Goal: Task Accomplishment & Management: Complete application form

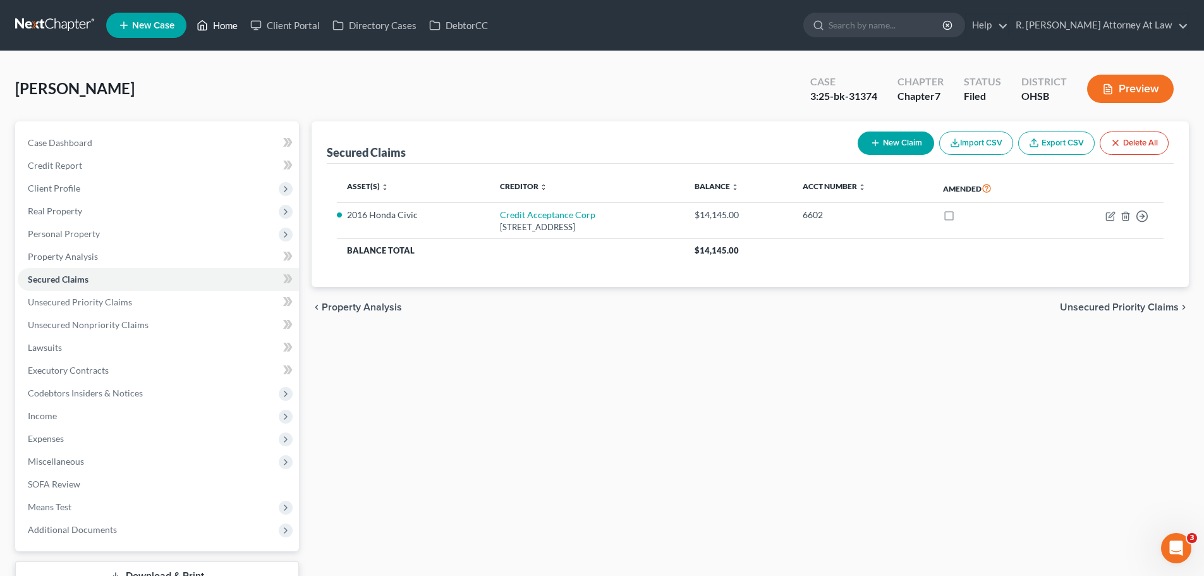
click at [221, 27] on link "Home" at bounding box center [217, 25] width 54 height 23
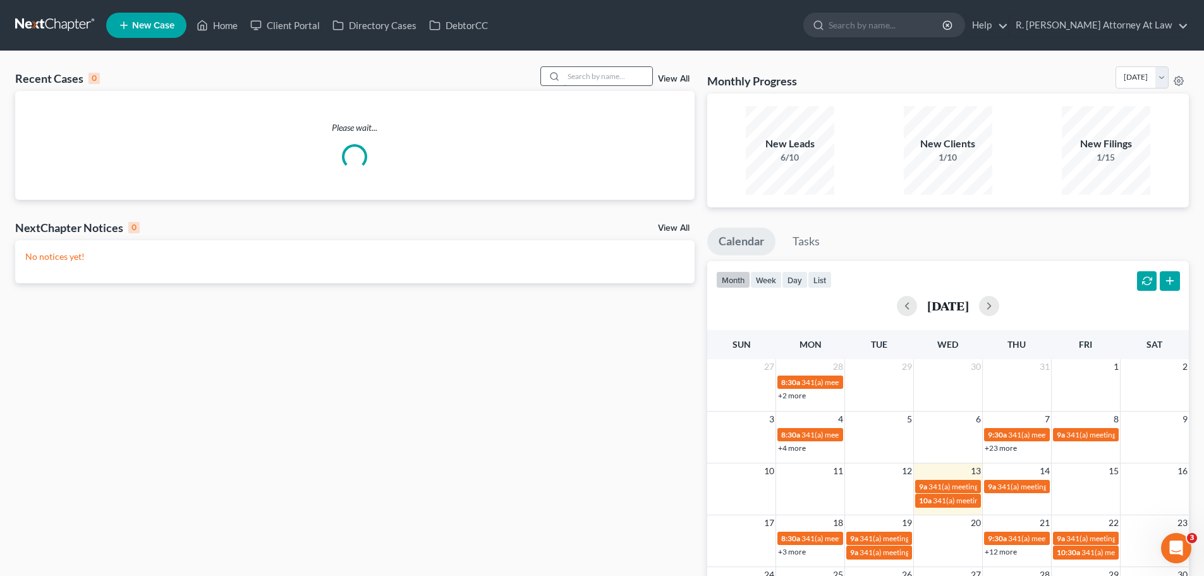
click at [612, 75] on input "search" at bounding box center [608, 76] width 89 height 18
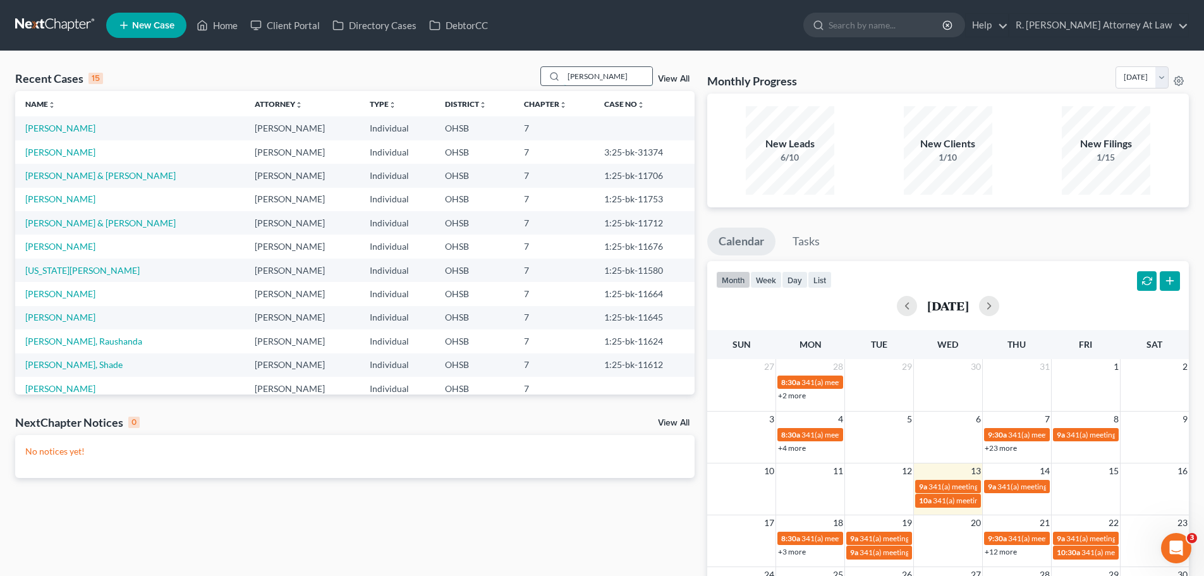
type input "[PERSON_NAME]"
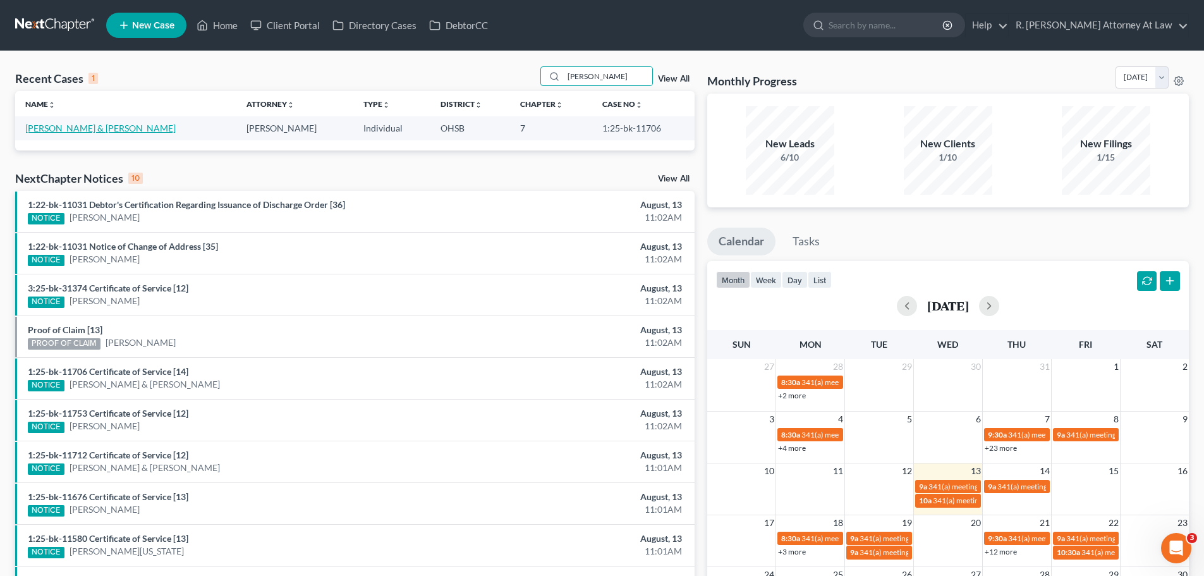
click at [63, 133] on td "[PERSON_NAME] & [PERSON_NAME]" at bounding box center [125, 127] width 221 height 23
click at [65, 126] on link "[PERSON_NAME] & [PERSON_NAME]" at bounding box center [100, 128] width 150 height 11
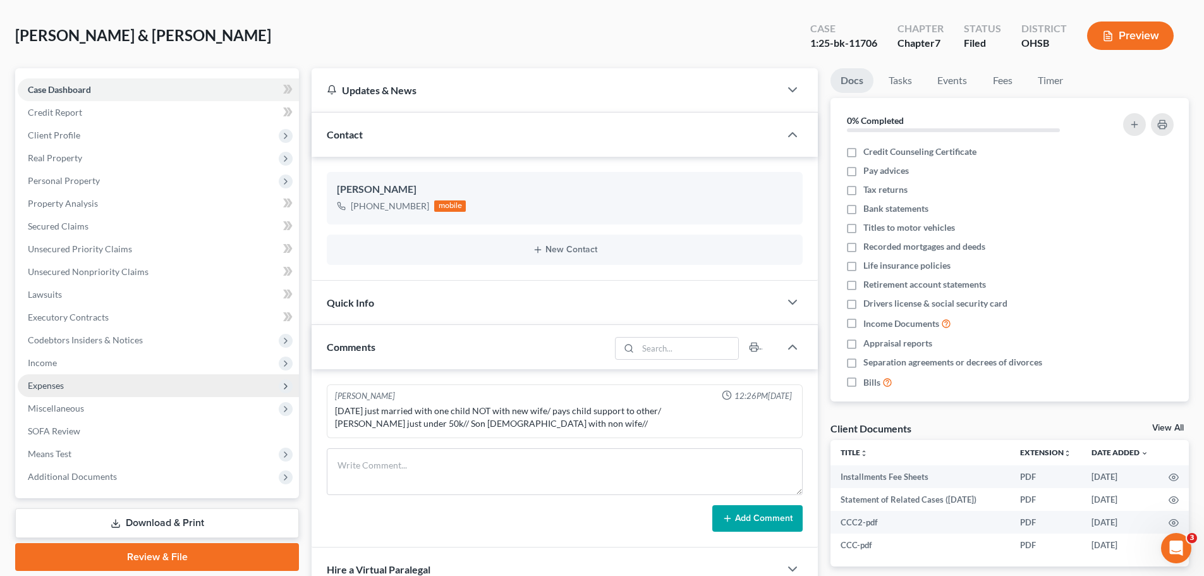
scroll to position [126, 0]
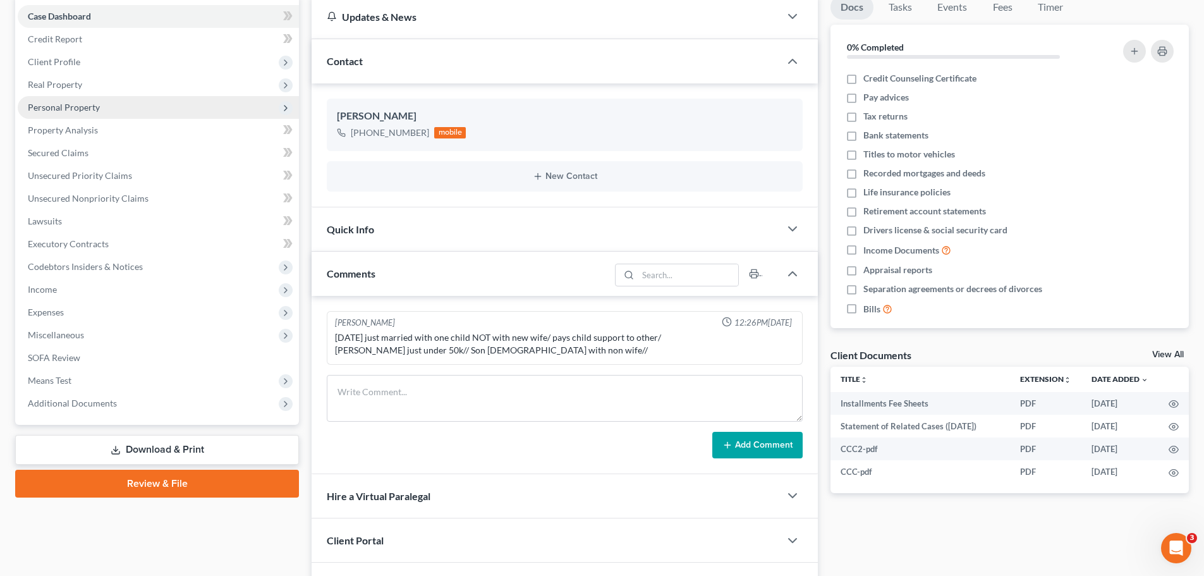
click at [64, 103] on span "Personal Property" at bounding box center [64, 107] width 72 height 11
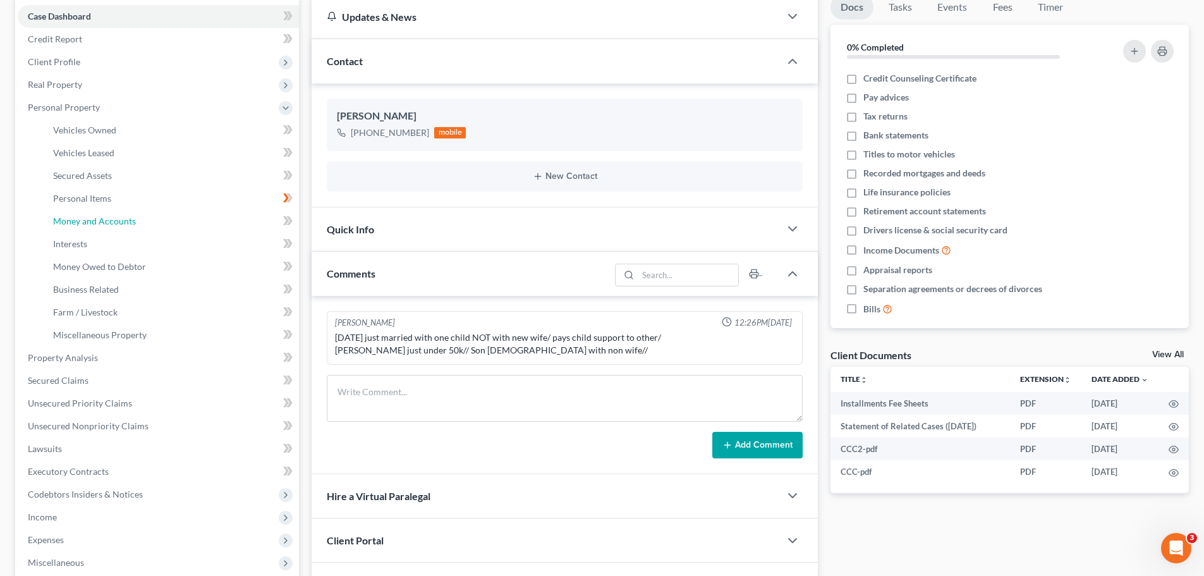
click at [99, 219] on span "Money and Accounts" at bounding box center [94, 221] width 83 height 11
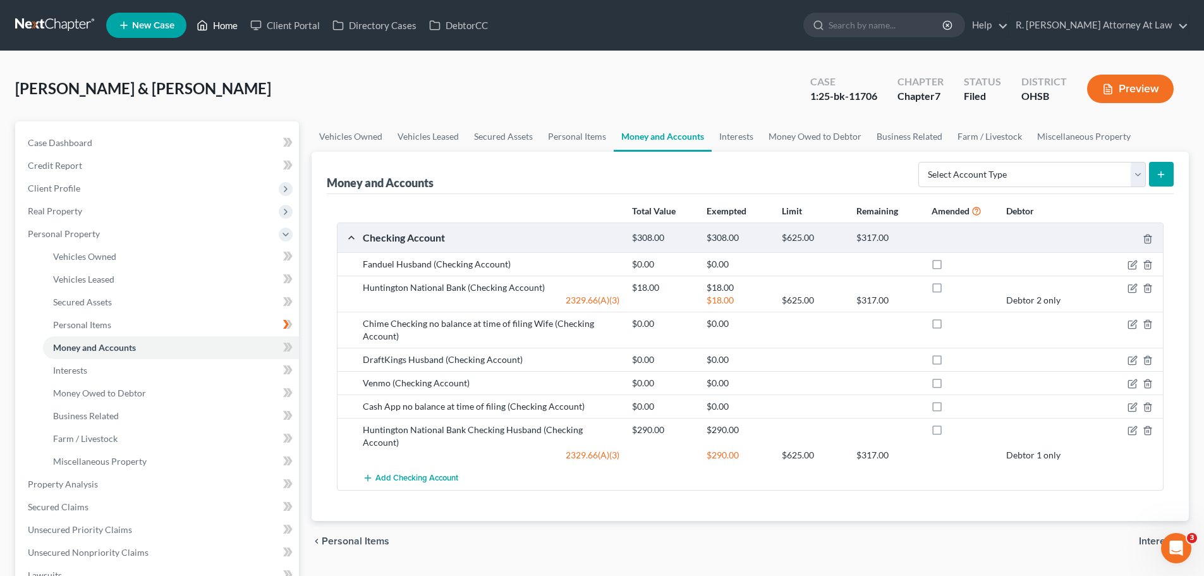
click at [213, 23] on link "Home" at bounding box center [217, 25] width 54 height 23
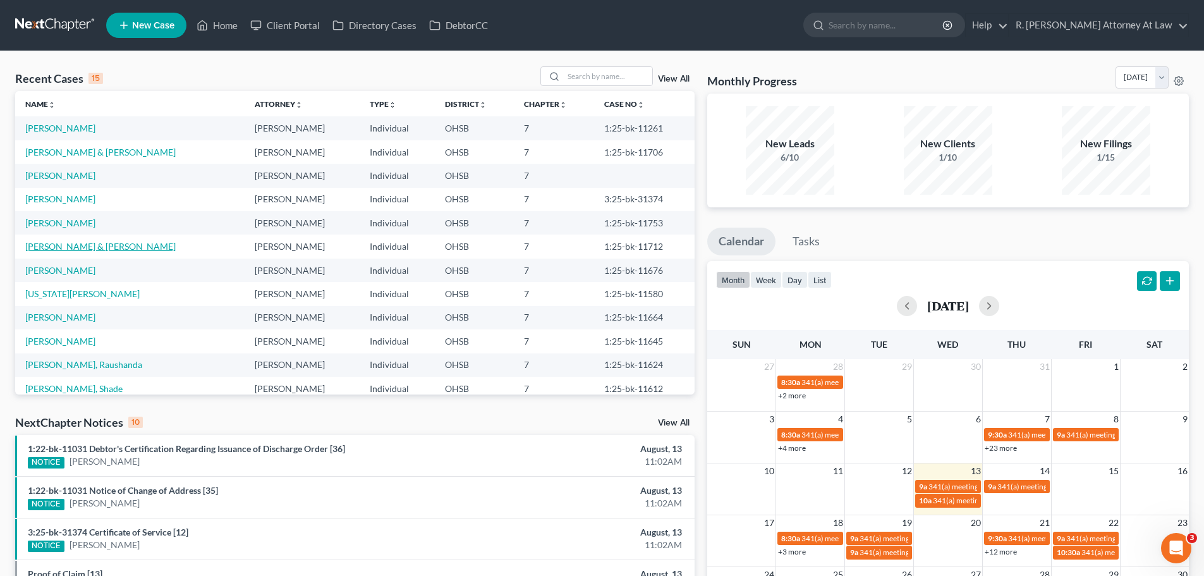
click at [57, 246] on link "[PERSON_NAME] & [PERSON_NAME]" at bounding box center [100, 246] width 150 height 11
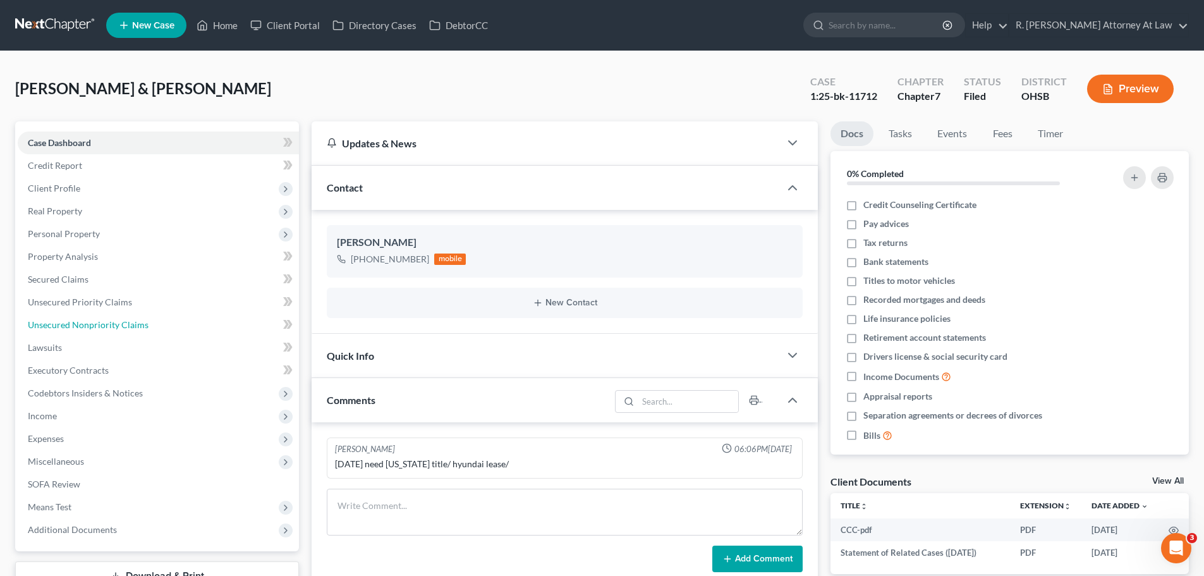
drag, startPoint x: 93, startPoint y: 326, endPoint x: 471, endPoint y: 288, distance: 380.0
click at [94, 326] on span "Unsecured Nonpriority Claims" at bounding box center [88, 324] width 121 height 11
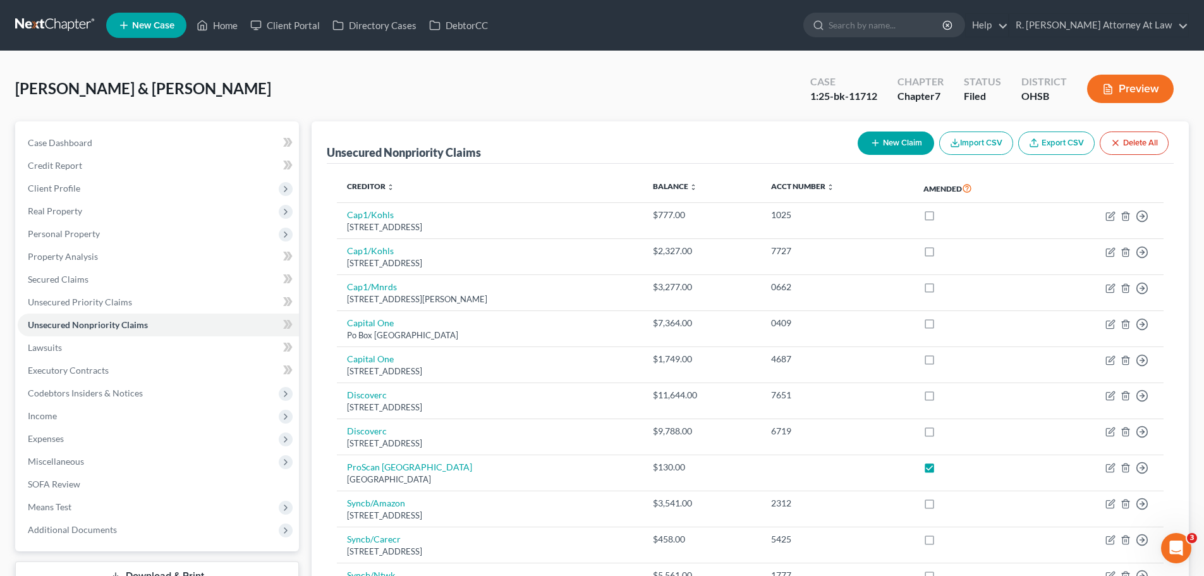
click at [895, 135] on button "New Claim" at bounding box center [896, 143] width 76 height 23
select select "2"
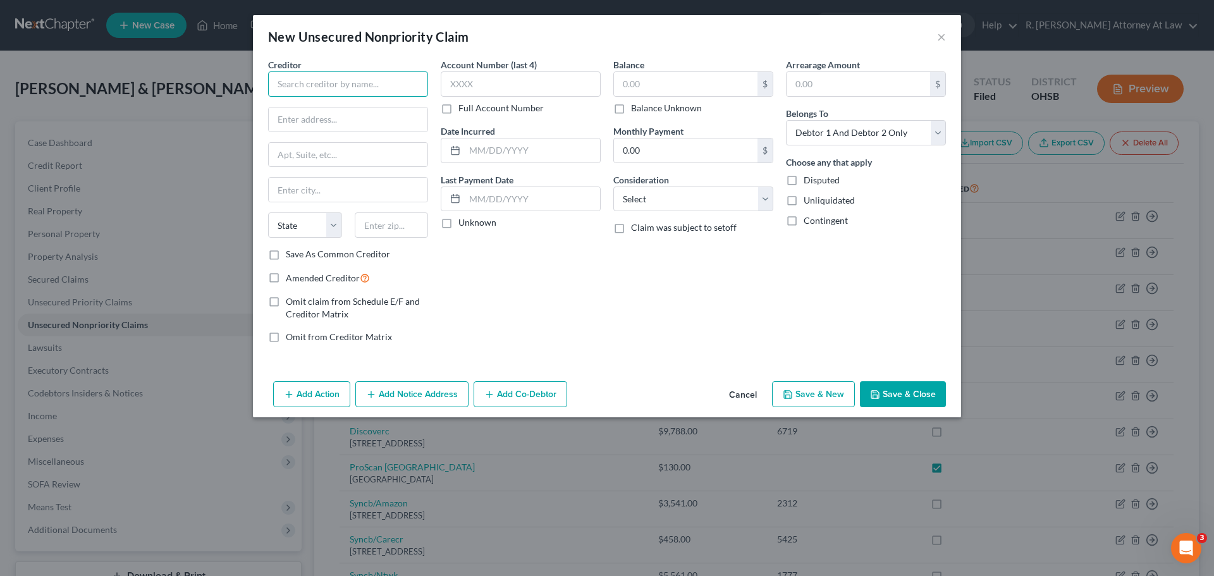
click at [321, 93] on input "text" at bounding box center [348, 83] width 160 height 25
type input "G"
type input "TriHealth Group Health [GEOGRAPHIC_DATA]"
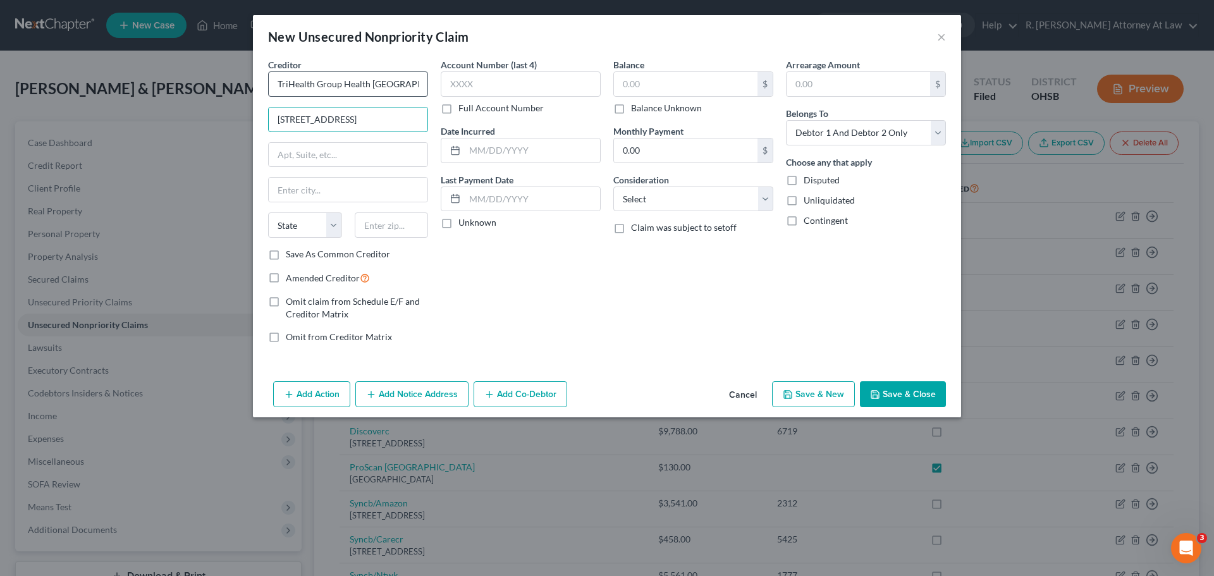
type input "[STREET_ADDRESS]"
type input "45247"
type input "[GEOGRAPHIC_DATA]"
select select "36"
click at [676, 79] on input "text" at bounding box center [686, 84] width 144 height 24
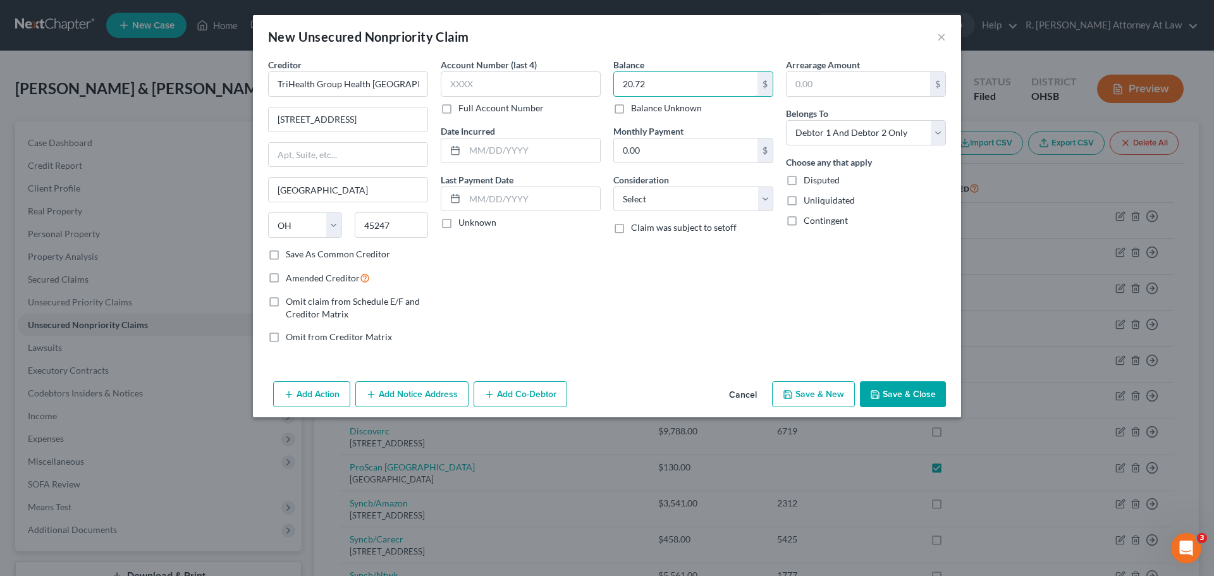
type input "20.72"
click at [286, 283] on label "Amended Creditor" at bounding box center [328, 278] width 84 height 15
click at [291, 279] on input "Amended Creditor" at bounding box center [295, 275] width 8 height 8
checkbox input "true"
click at [475, 148] on input "text" at bounding box center [532, 150] width 135 height 24
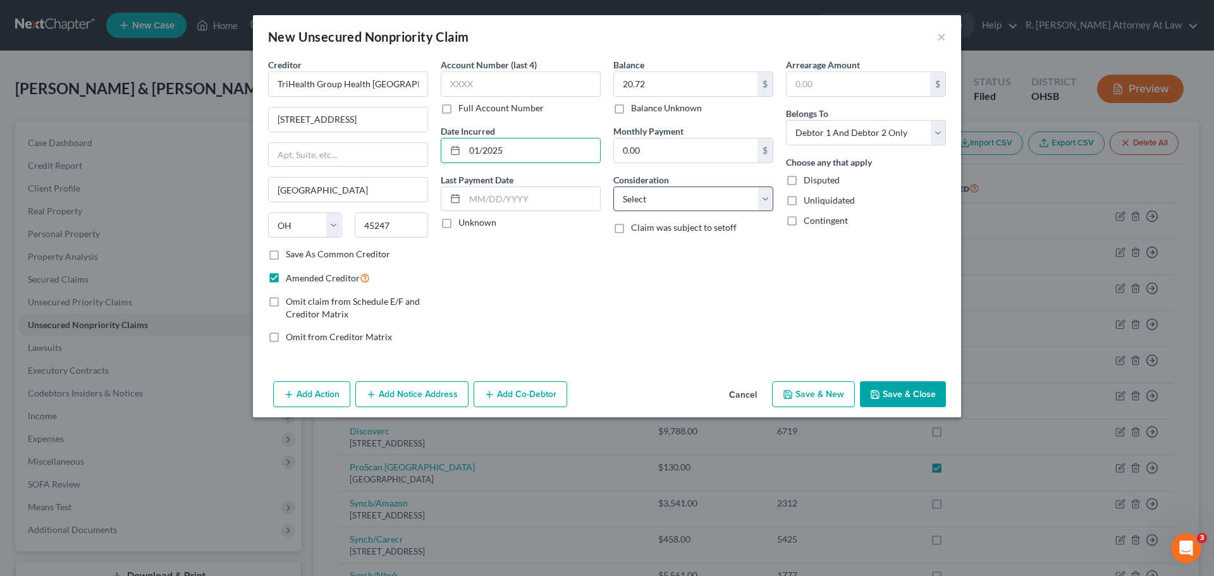
type input "01/2025"
click at [726, 207] on select "Select Cable / Satellite Services Collection Agency Credit Card Debt Debt Couns…" at bounding box center [693, 199] width 160 height 25
select select "9"
click at [613, 187] on select "Select Cable / Satellite Services Collection Agency Credit Card Debt Debt Couns…" at bounding box center [693, 199] width 160 height 25
click at [821, 145] on div "Arrearage Amount $ Belongs To * Select Debtor 1 Only Debtor 2 Only Debtor 1 And…" at bounding box center [866, 205] width 173 height 295
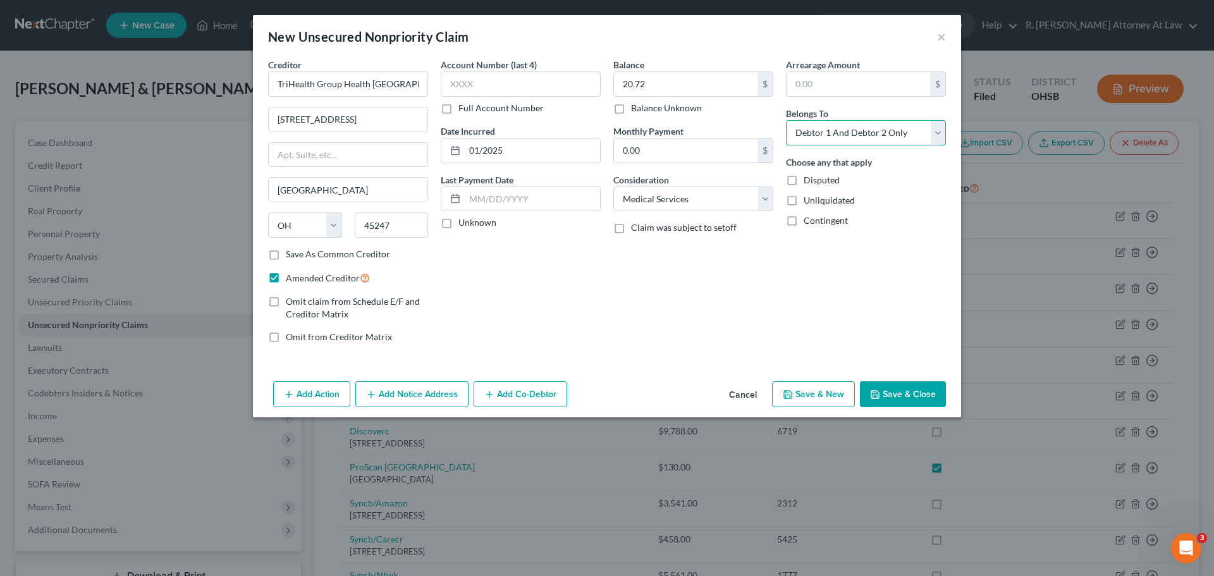
click at [821, 142] on select "Select Debtor 1 Only Debtor 2 Only Debtor 1 And Debtor 2 Only At Least One Of T…" at bounding box center [866, 132] width 160 height 25
select select "1"
click at [786, 120] on select "Select Debtor 1 Only Debtor 2 Only Debtor 1 And Debtor 2 Only At Least One Of T…" at bounding box center [866, 132] width 160 height 25
click at [413, 386] on button "Add Notice Address" at bounding box center [411, 394] width 113 height 27
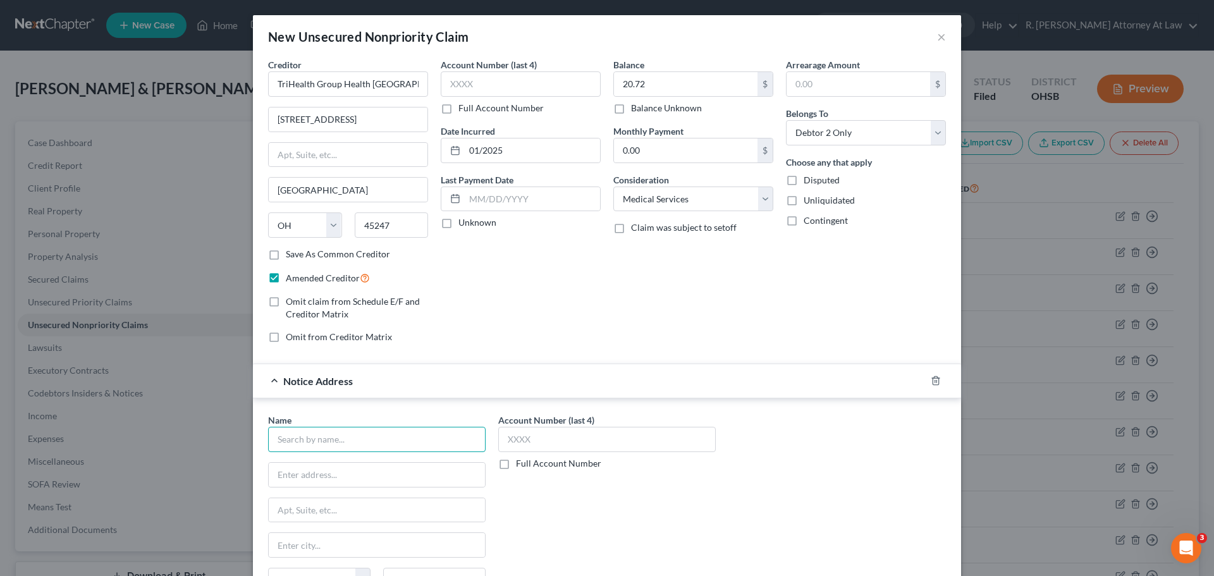
click at [350, 436] on input "text" at bounding box center [376, 439] width 217 height 25
type input "One Advantage LLC"
type input "[STREET_ADDRESS]"
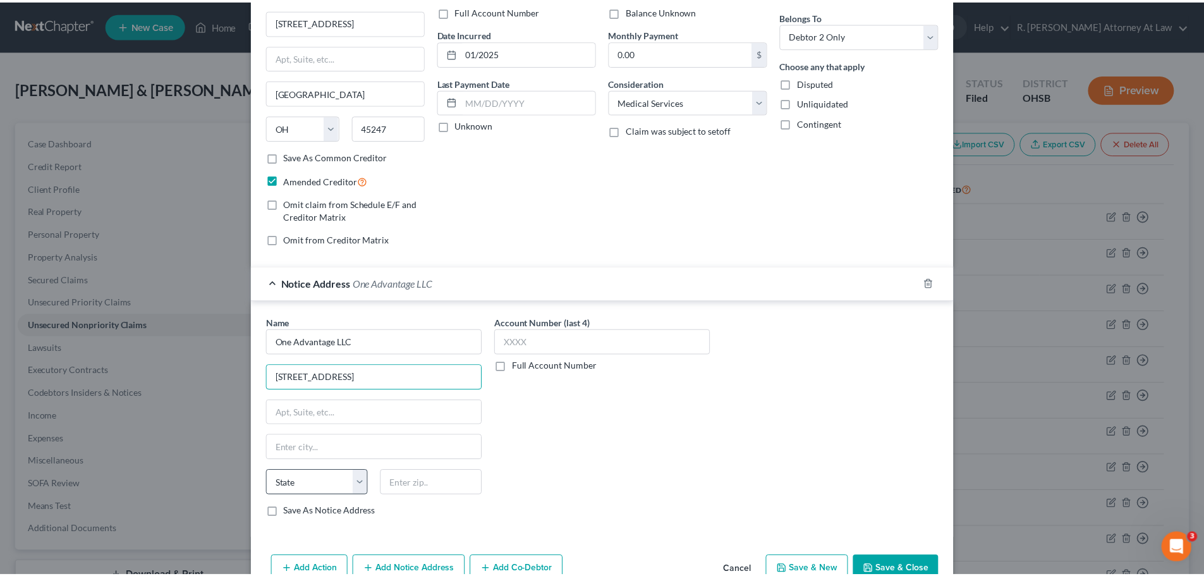
scroll to position [126, 0]
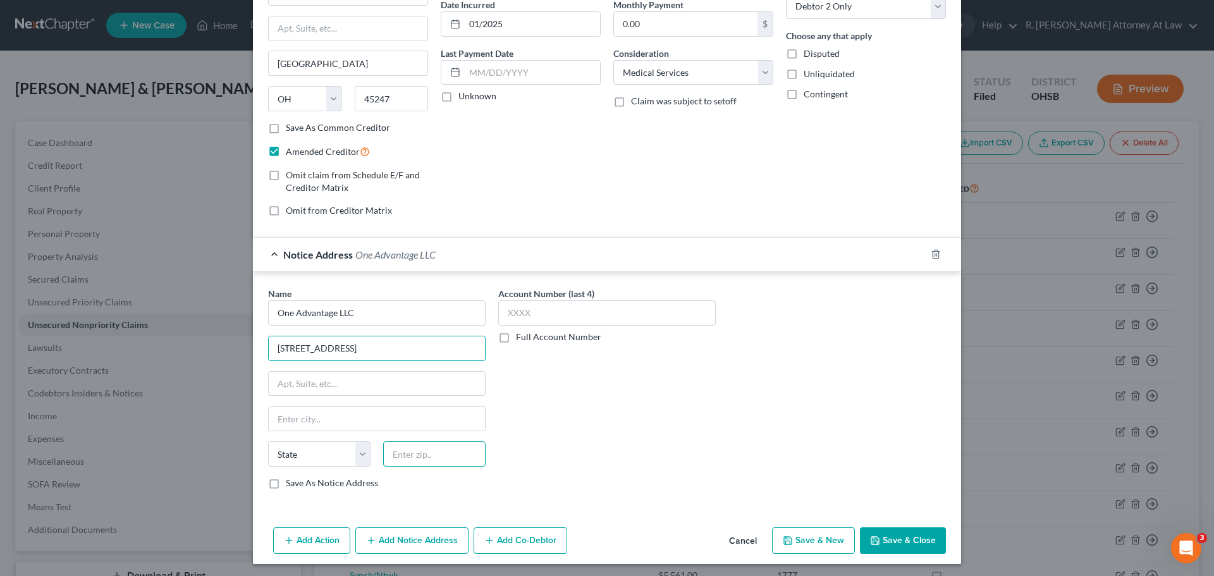
click at [411, 445] on input "text" at bounding box center [434, 453] width 102 height 25
type input "46350"
type input "La Porte"
select select "15"
click at [286, 480] on label "Save As Notice Address" at bounding box center [332, 483] width 92 height 13
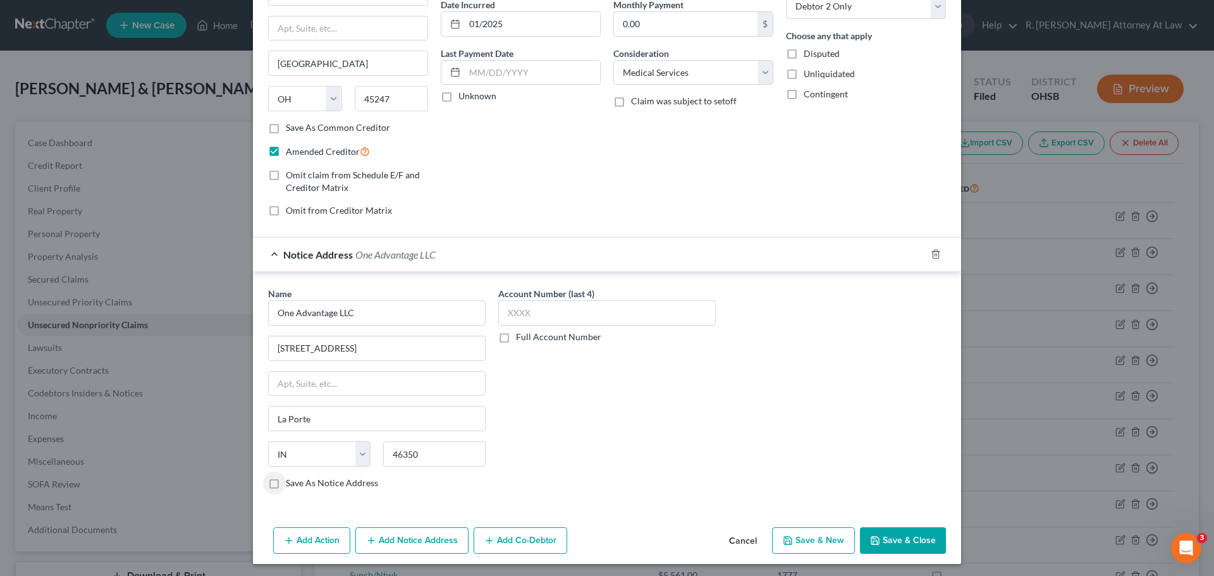
click at [291, 480] on input "Save As Notice Address" at bounding box center [295, 481] width 8 height 8
click at [881, 538] on button "Save & Close" at bounding box center [903, 540] width 86 height 27
checkbox input "false"
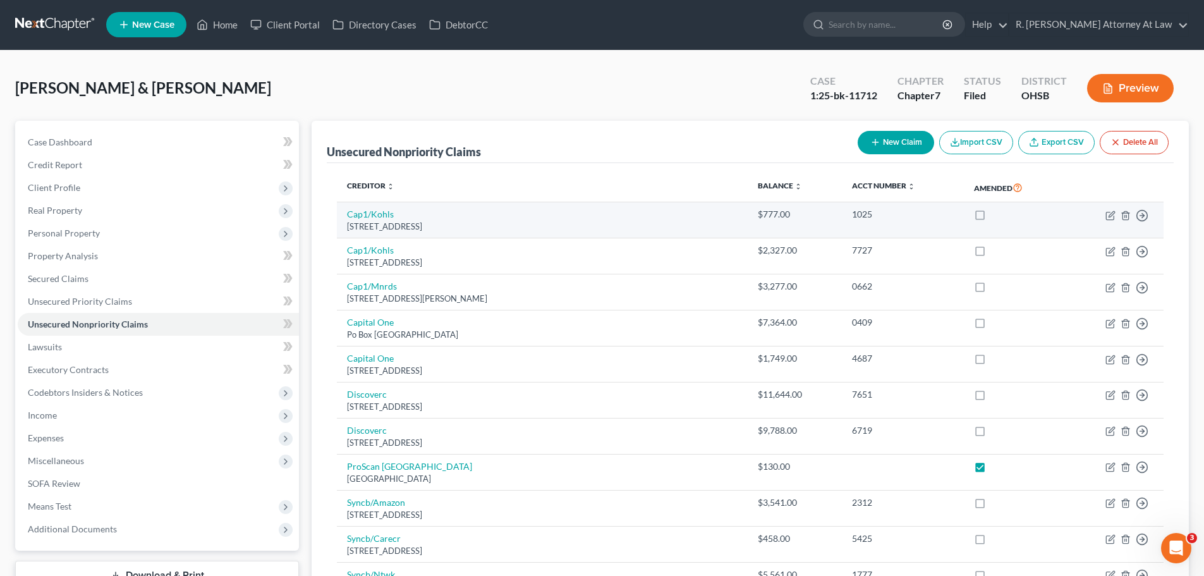
scroll to position [0, 0]
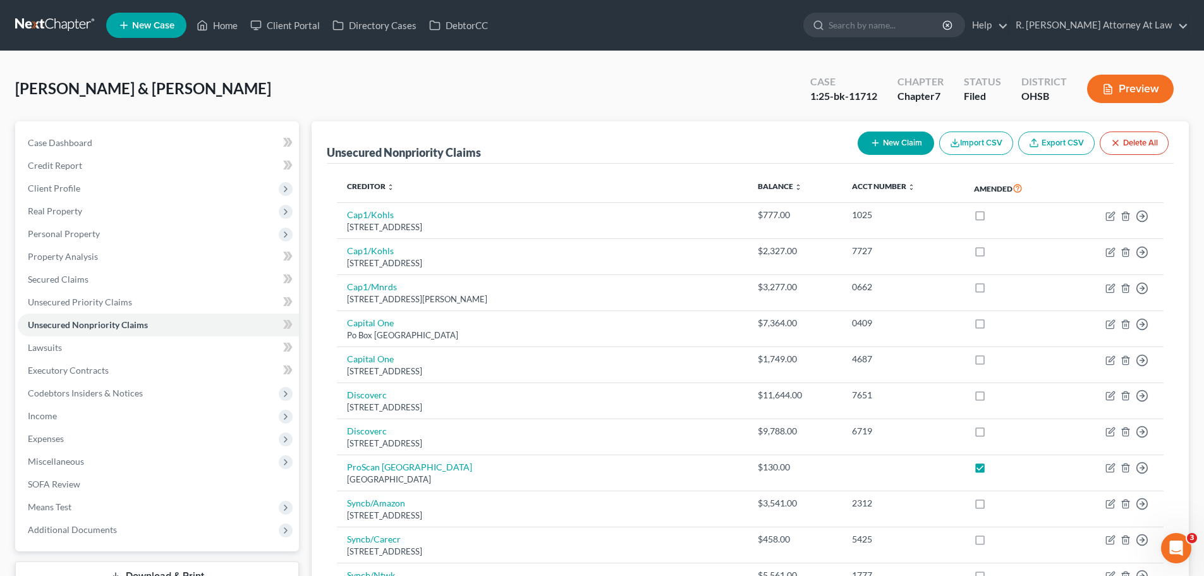
click at [904, 138] on button "New Claim" at bounding box center [896, 143] width 76 height 23
select select "2"
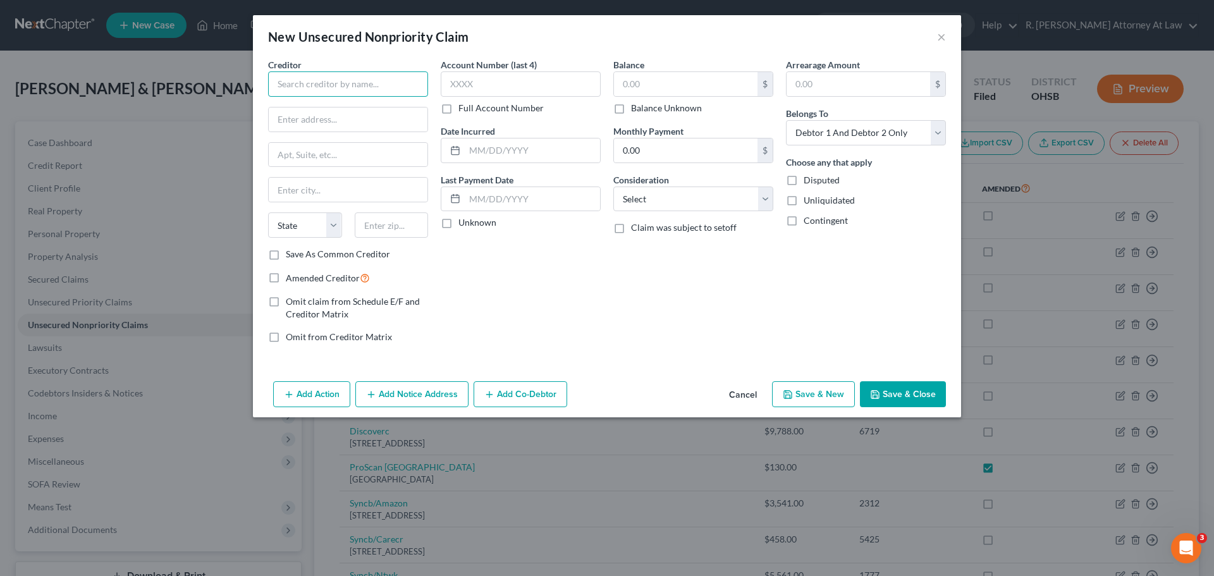
click at [328, 84] on input "text" at bounding box center [348, 83] width 160 height 25
type input "[GEOGRAPHIC_DATA]"
type input "[STREET_ADDRESS]"
type input "95008"
type input "[PERSON_NAME]"
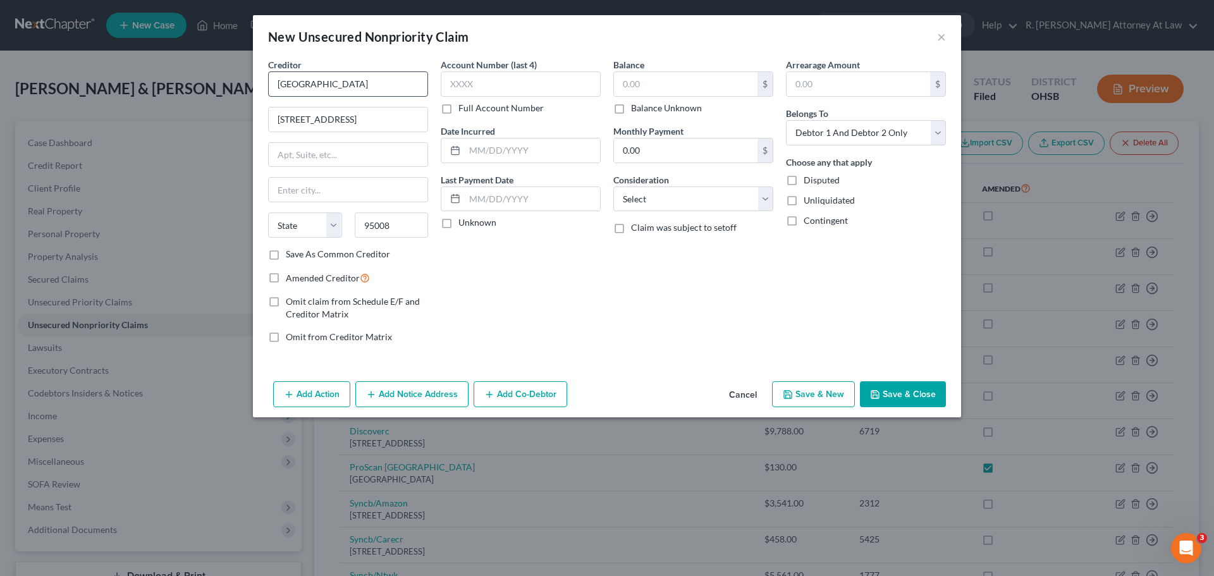
select select "4"
click at [286, 278] on label "Amended Creditor" at bounding box center [328, 278] width 84 height 15
click at [291, 278] on input "Amended Creditor" at bounding box center [295, 275] width 8 height 8
checkbox input "true"
click at [668, 90] on input "text" at bounding box center [686, 84] width 144 height 24
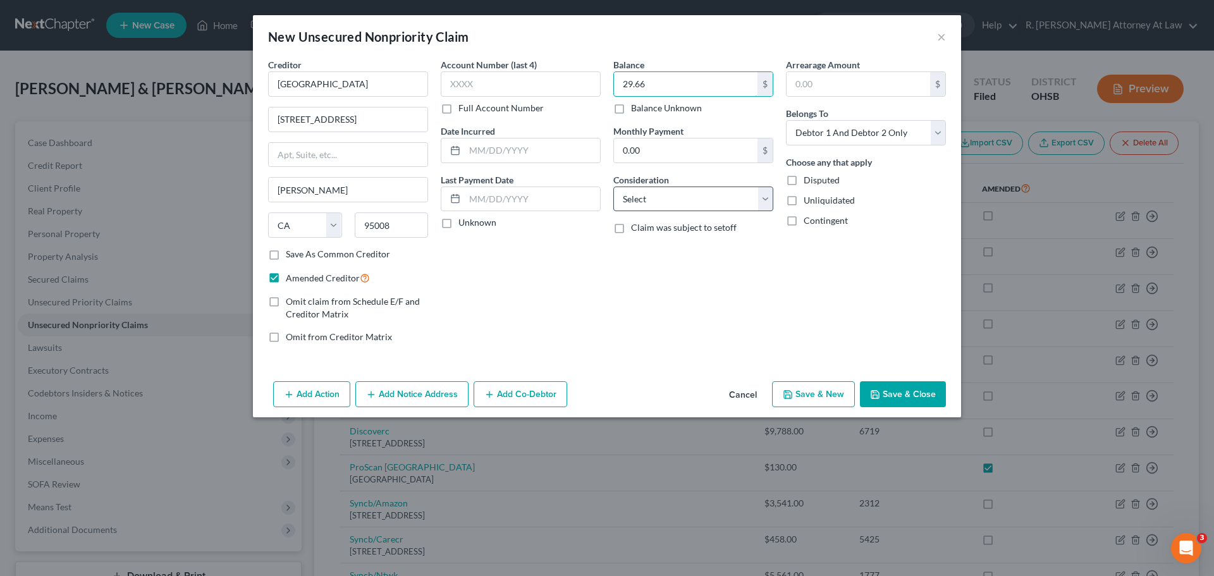
type input "29.66"
click at [661, 188] on select "Select Cable / Satellite Services Collection Agency Credit Card Debt Debt Couns…" at bounding box center [693, 199] width 160 height 25
select select "9"
click at [613, 187] on select "Select Cable / Satellite Services Collection Agency Credit Card Debt Debt Couns…" at bounding box center [693, 199] width 160 height 25
click at [838, 114] on div "Belongs To * Select Debtor 1 Only Debtor 2 Only Debtor 1 And Debtor 2 Only At L…" at bounding box center [866, 126] width 160 height 39
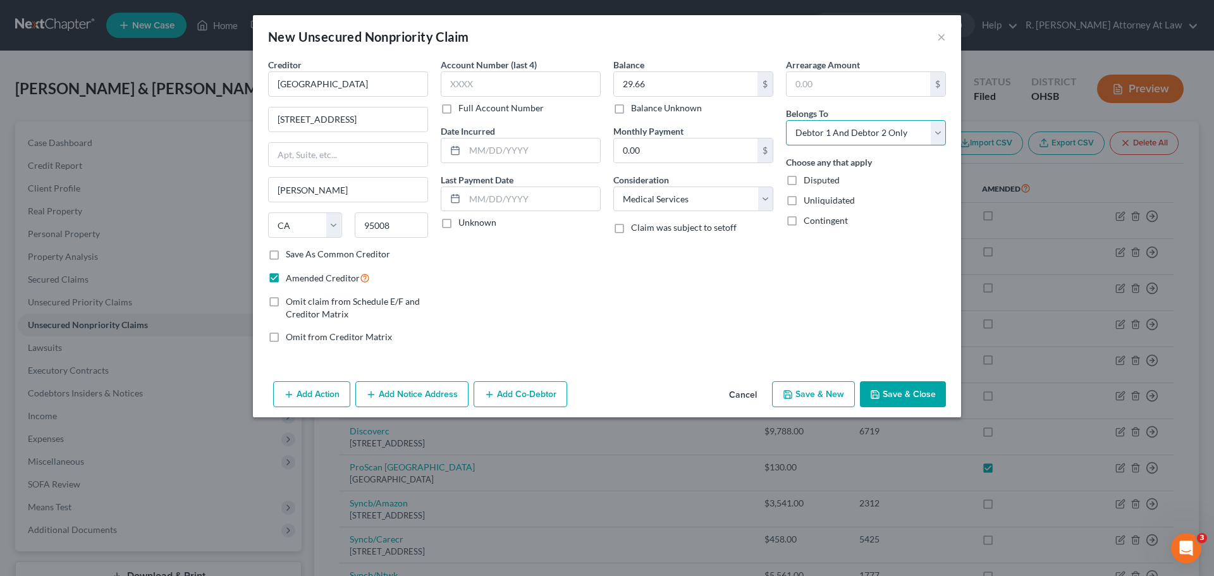
click at [824, 137] on select "Select Debtor 1 Only Debtor 2 Only Debtor 1 And Debtor 2 Only At Least One Of T…" at bounding box center [866, 132] width 160 height 25
select select "0"
click at [786, 120] on select "Select Debtor 1 Only Debtor 2 Only Debtor 1 And Debtor 2 Only At Least One Of T…" at bounding box center [866, 132] width 160 height 25
drag, startPoint x: 296, startPoint y: 114, endPoint x: 232, endPoint y: 114, distance: 63.9
click at [232, 114] on div "New Unsecured Nonpriority Claim × Creditor * Crossroad Health Center [GEOGRAPHI…" at bounding box center [607, 288] width 1214 height 576
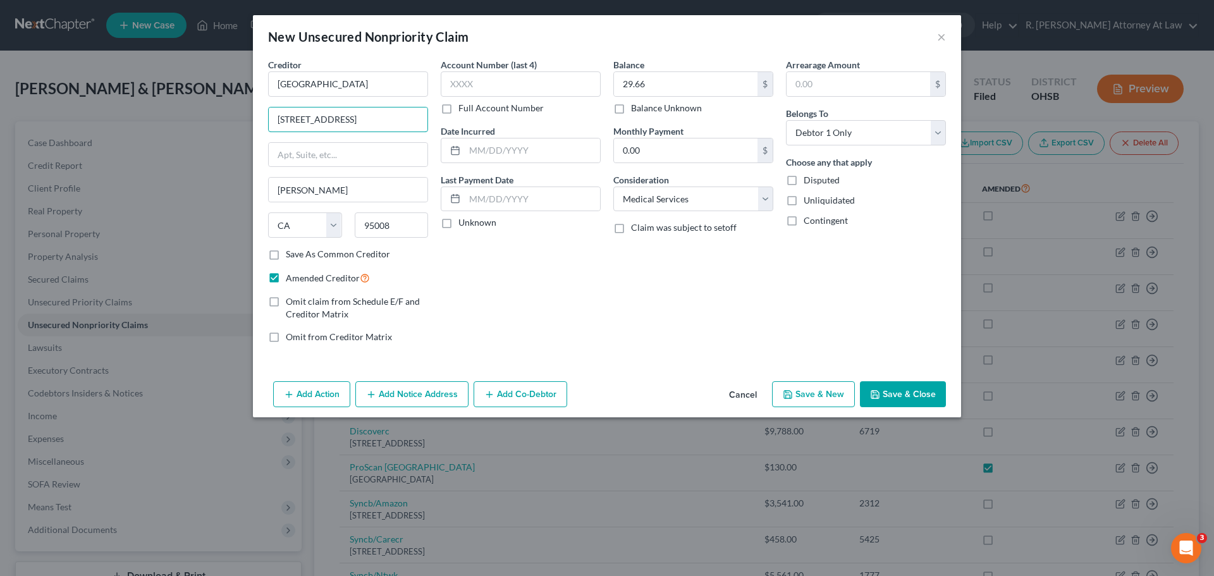
type input "[STREET_ADDRESS]"
type input "45202"
type input "[GEOGRAPHIC_DATA]"
select select "36"
click at [539, 159] on input "text" at bounding box center [532, 150] width 135 height 24
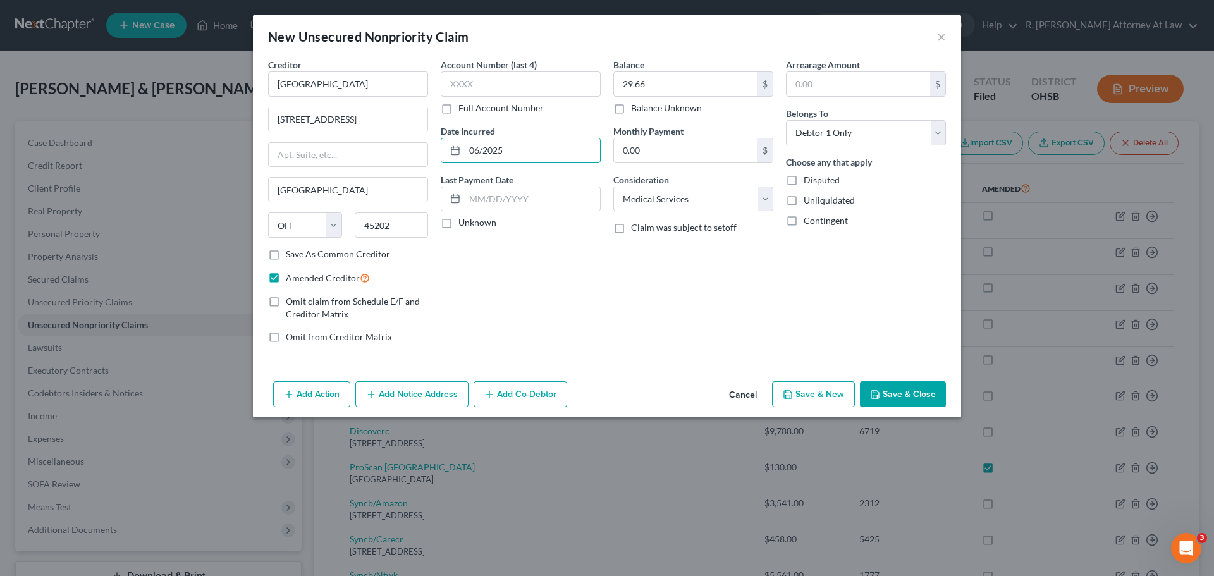
type input "06/2025"
drag, startPoint x: 908, startPoint y: 389, endPoint x: 796, endPoint y: 340, distance: 122.9
click at [909, 389] on button "Save & Close" at bounding box center [903, 394] width 86 height 27
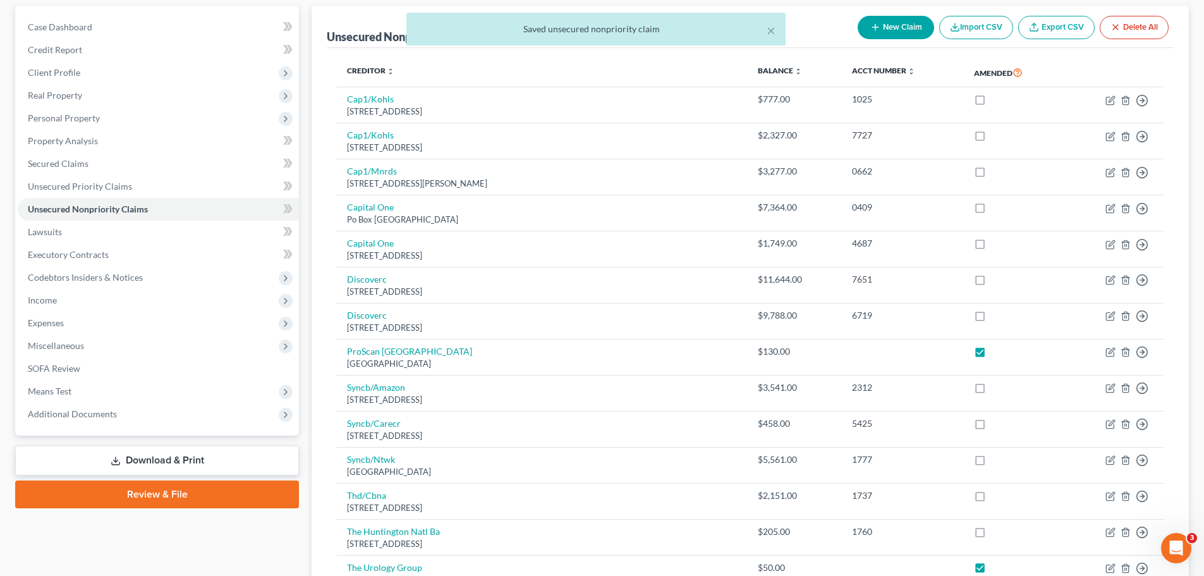
scroll to position [316, 0]
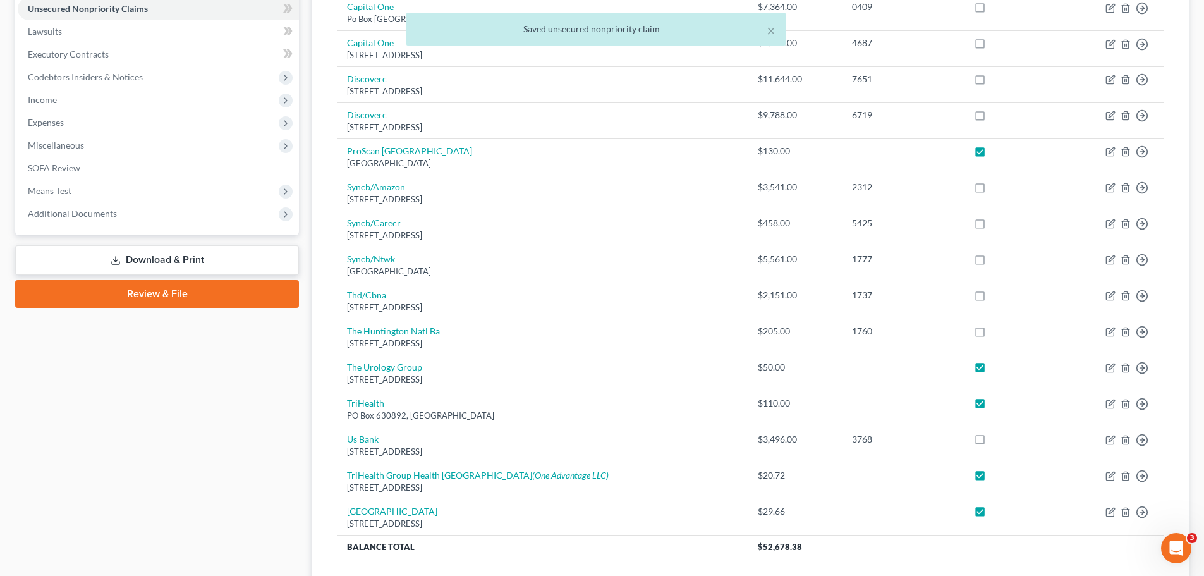
click at [165, 260] on link "Download & Print" at bounding box center [157, 260] width 284 height 30
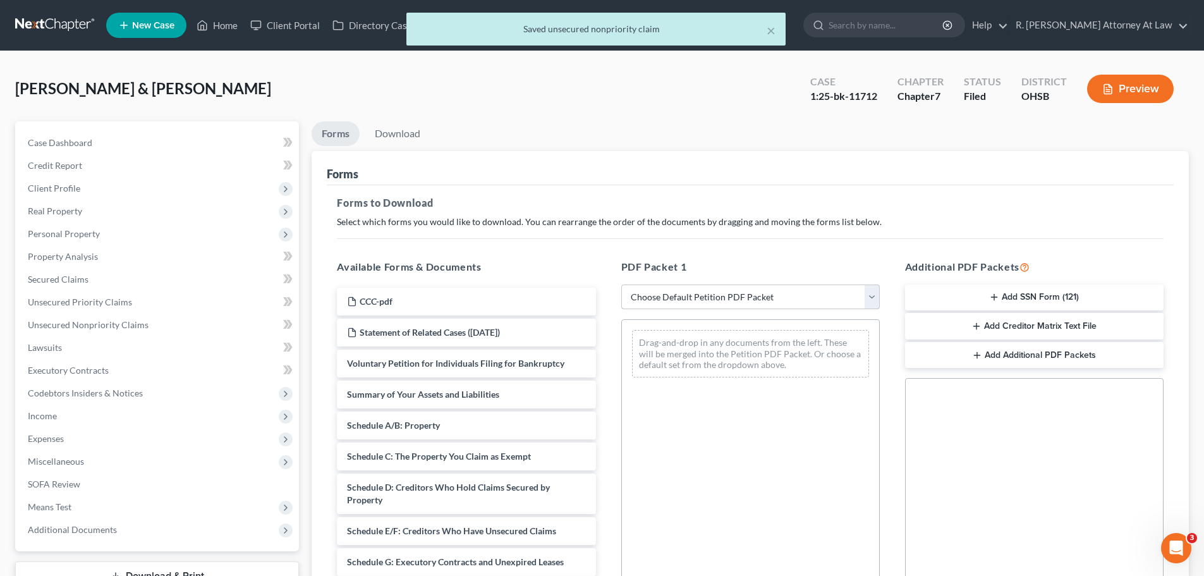
drag, startPoint x: 660, startPoint y: 288, endPoint x: 661, endPoint y: 313, distance: 24.7
click at [659, 290] on select "Choose Default Petition PDF Packet Complete Bankruptcy Petition (all forms and …" at bounding box center [750, 296] width 259 height 25
select select "2"
click at [621, 284] on select "Choose Default Petition PDF Packet Complete Bankruptcy Petition (all forms and …" at bounding box center [750, 296] width 259 height 25
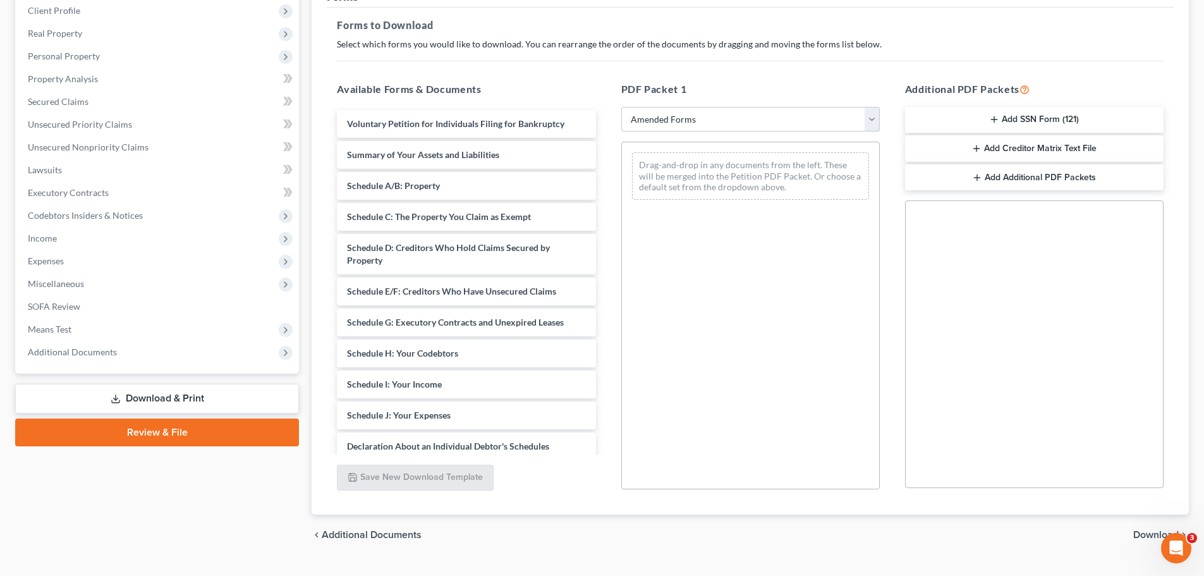
scroll to position [205, 0]
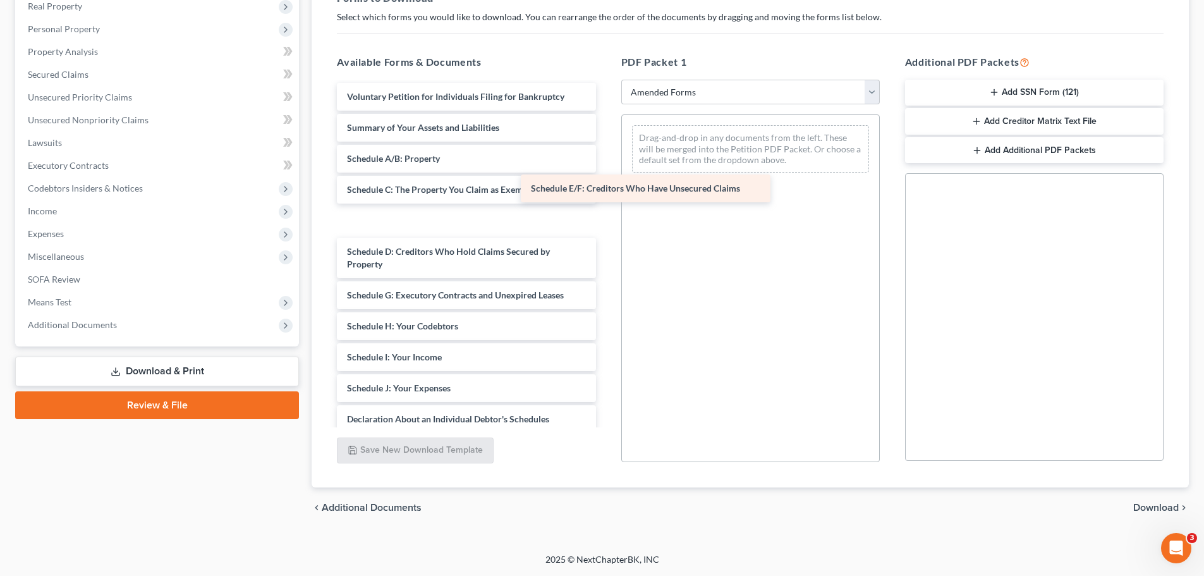
drag, startPoint x: 418, startPoint y: 267, endPoint x: 672, endPoint y: 173, distance: 271.0
click at [606, 162] on div "Schedule E/F: Creditors Who Have Unsecured Claims Voluntary Petition for Indivi…" at bounding box center [466, 385] width 279 height 605
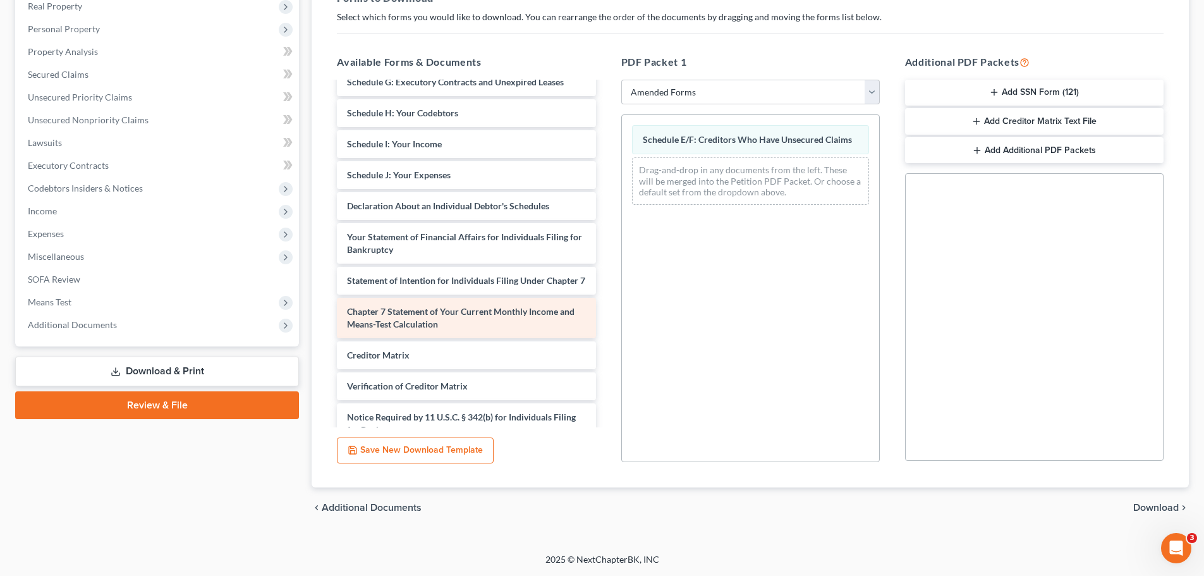
scroll to position [190, 0]
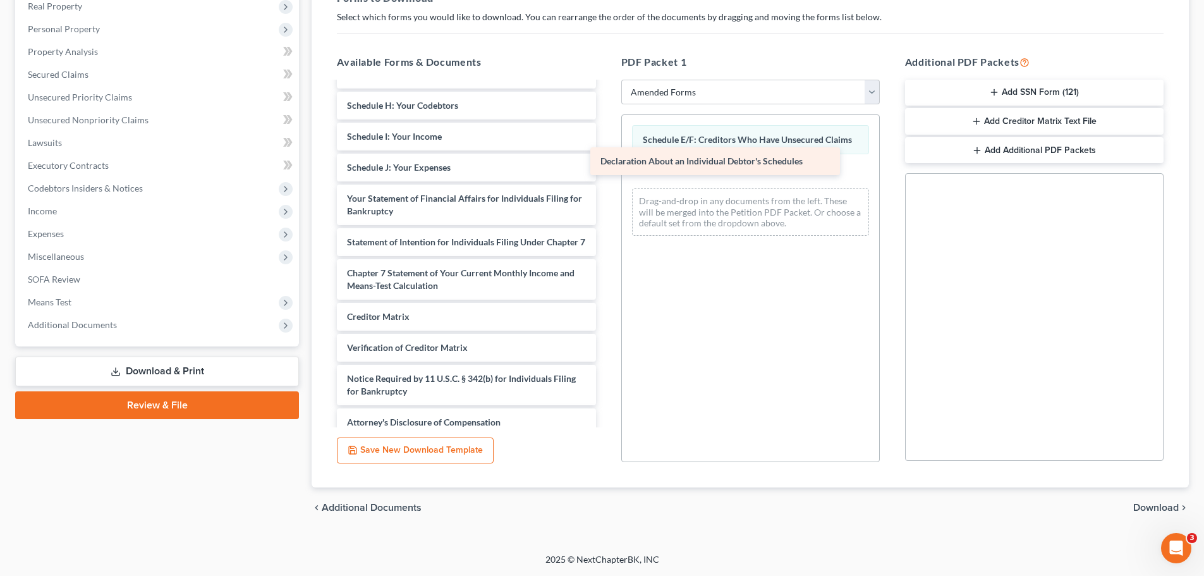
drag, startPoint x: 432, startPoint y: 200, endPoint x: 686, endPoint y: 162, distance: 256.2
click at [606, 162] on div "Declaration About an Individual Debtor's Schedules Voluntary Petition for Indiv…" at bounding box center [466, 164] width 279 height 543
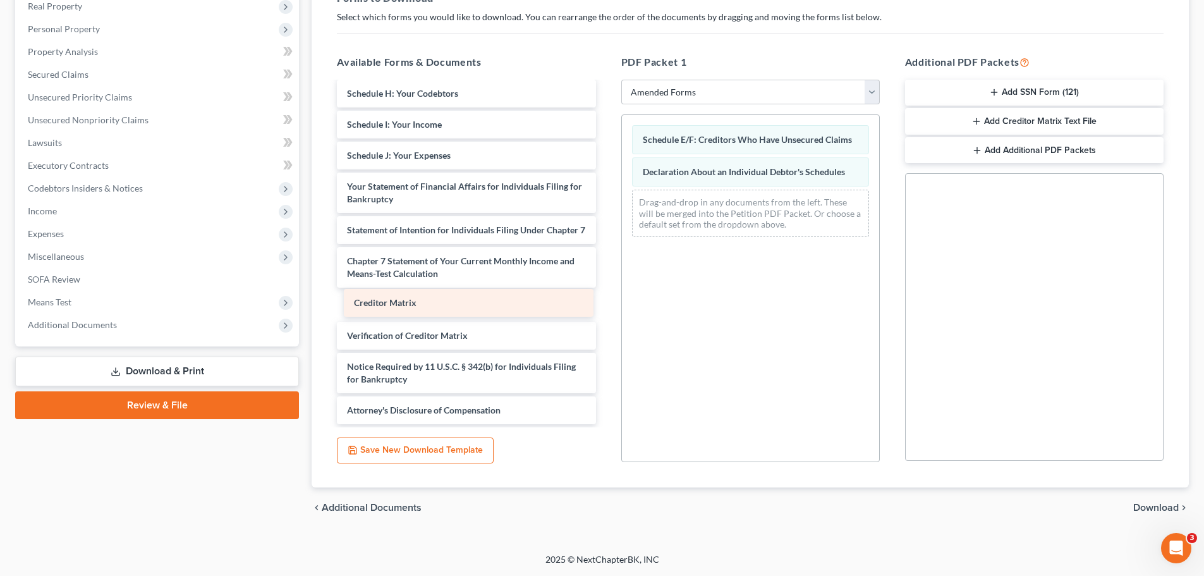
scroll to position [183, 0]
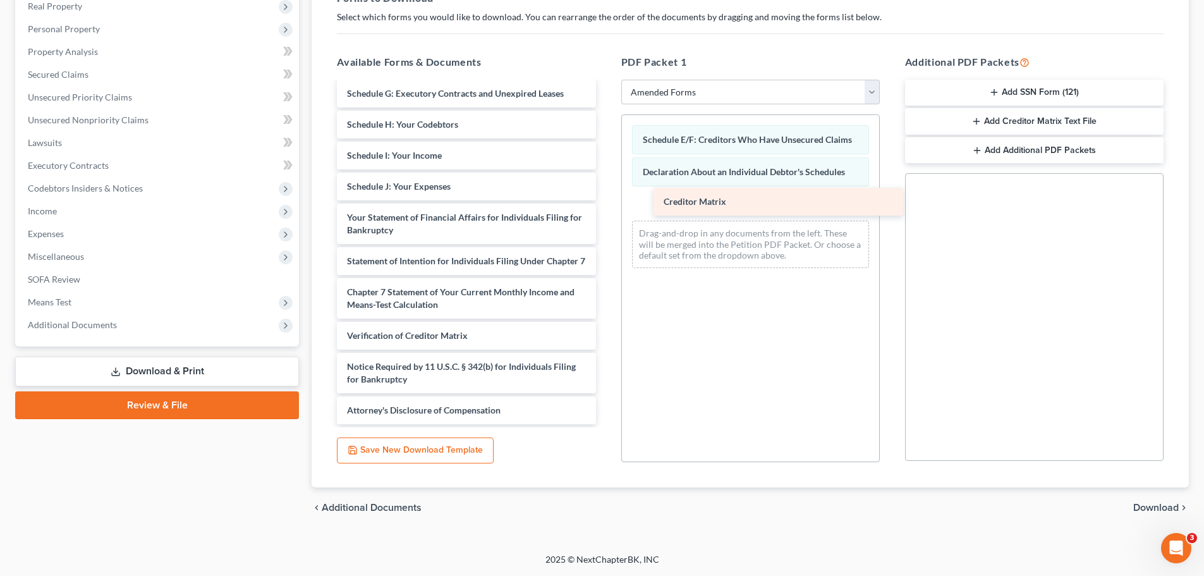
drag, startPoint x: 395, startPoint y: 303, endPoint x: 735, endPoint y: 190, distance: 358.3
click at [606, 190] on div "Creditor Matrix Voluntary Petition for Individuals Filing for Bankruptcy Summar…" at bounding box center [466, 168] width 279 height 512
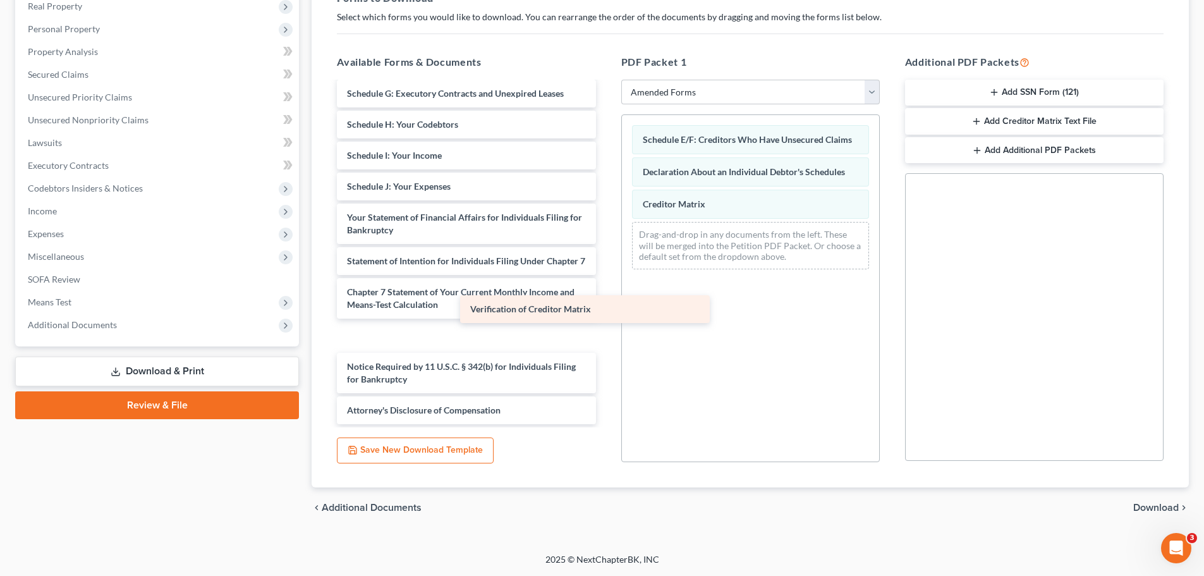
scroll to position [152, 0]
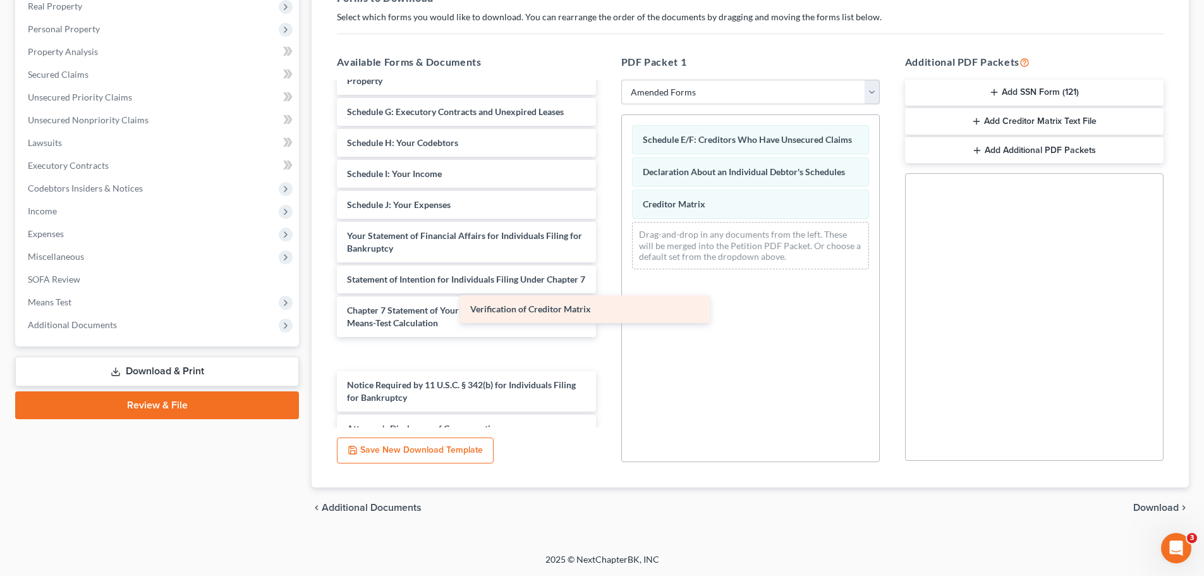
drag, startPoint x: 397, startPoint y: 336, endPoint x: 679, endPoint y: 252, distance: 294.2
click at [606, 258] on div "Verification of Creditor Matrix Voluntary Petition for Individuals Filing for B…" at bounding box center [466, 186] width 279 height 512
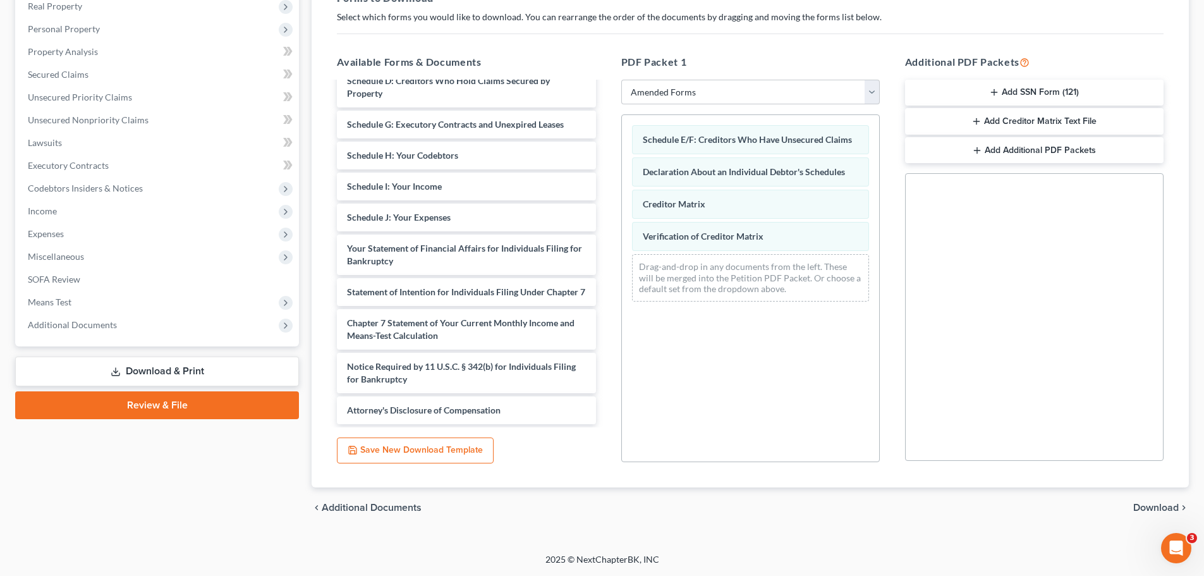
click at [1145, 504] on span "Download" at bounding box center [1157, 508] width 46 height 10
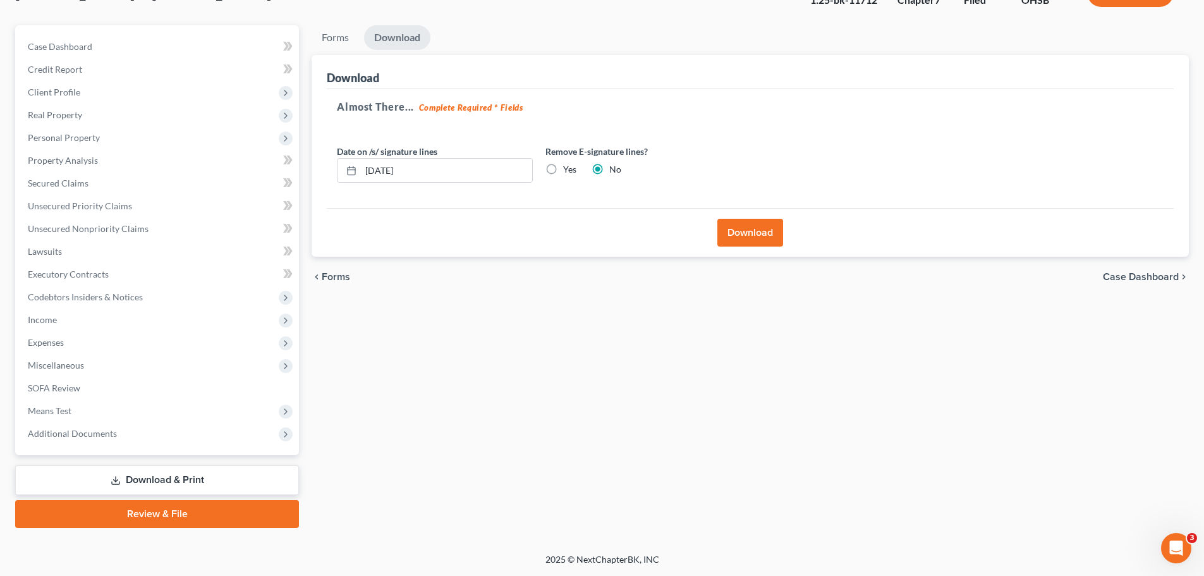
scroll to position [96, 0]
click at [752, 229] on button "Download" at bounding box center [751, 233] width 66 height 28
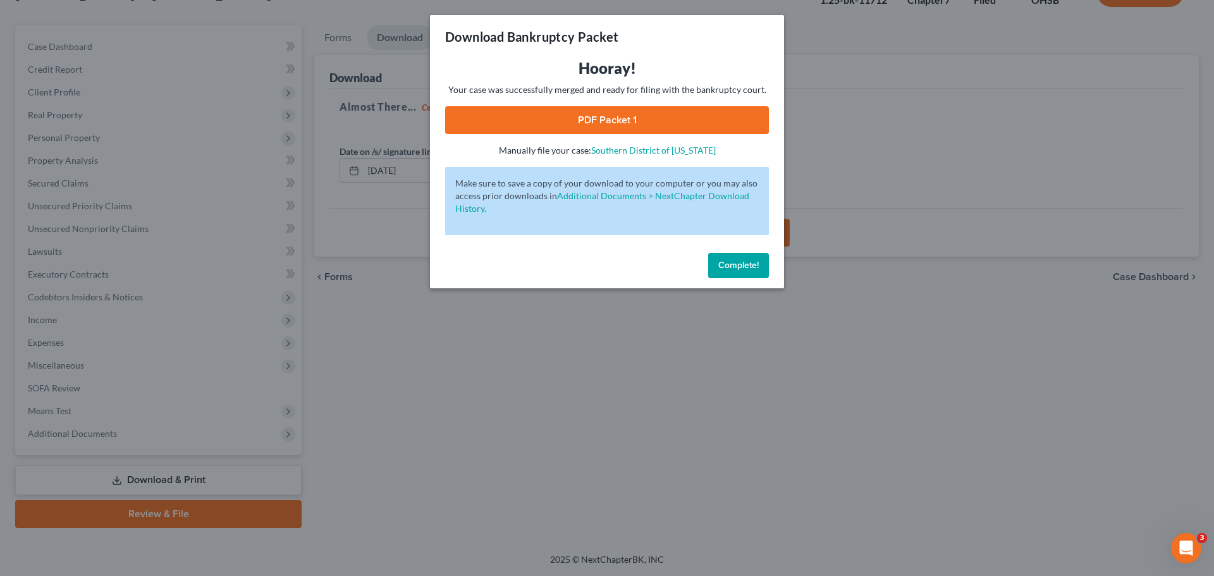
click at [700, 119] on link "PDF Packet 1" at bounding box center [607, 120] width 324 height 28
drag, startPoint x: 749, startPoint y: 268, endPoint x: 1066, endPoint y: 207, distance: 323.2
click at [748, 269] on span "Complete!" at bounding box center [738, 265] width 40 height 11
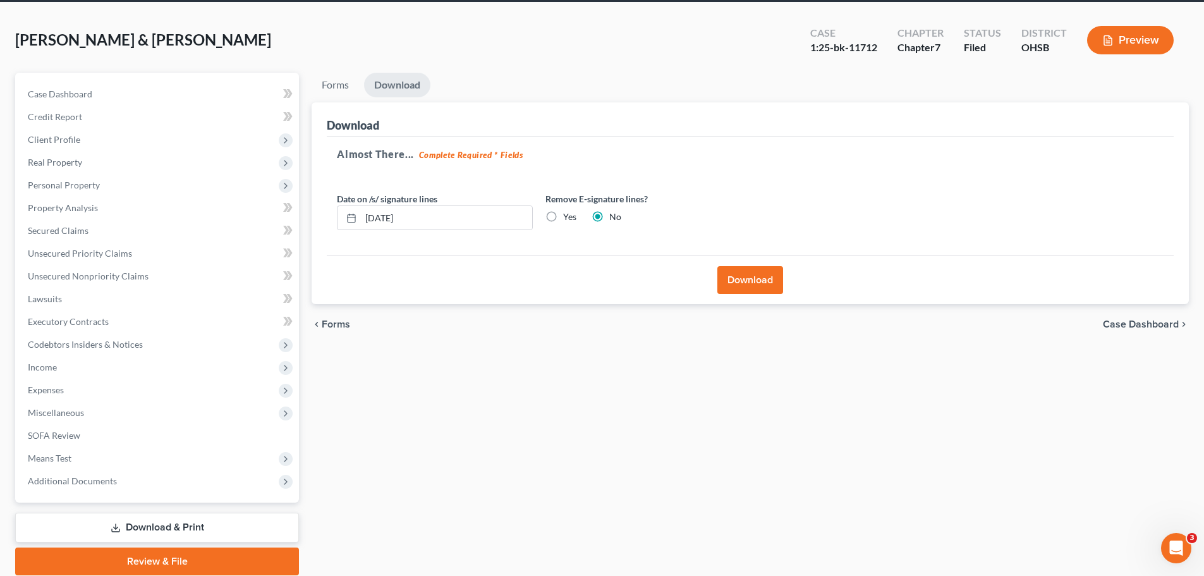
scroll to position [0, 0]
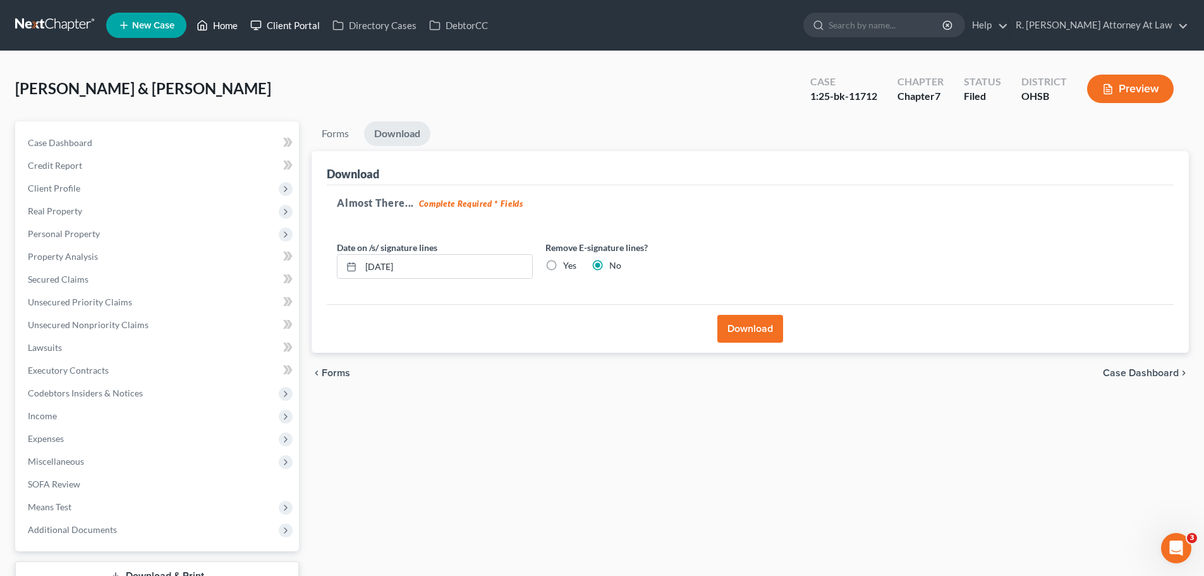
drag, startPoint x: 216, startPoint y: 21, endPoint x: 261, endPoint y: 34, distance: 47.1
click at [216, 22] on link "Home" at bounding box center [217, 25] width 54 height 23
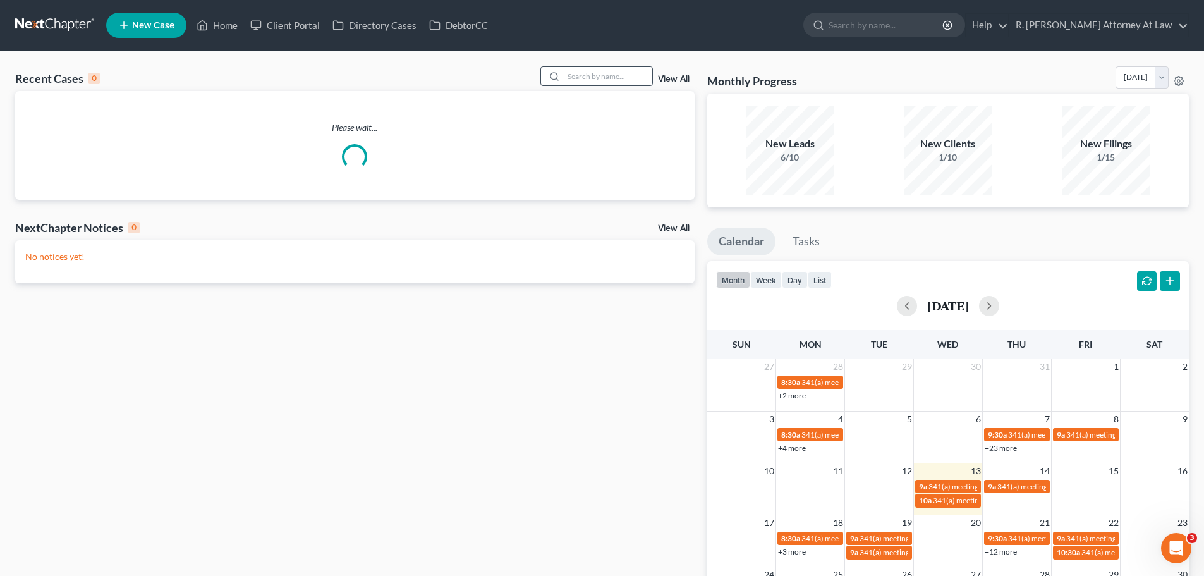
click at [621, 78] on input "search" at bounding box center [608, 76] width 89 height 18
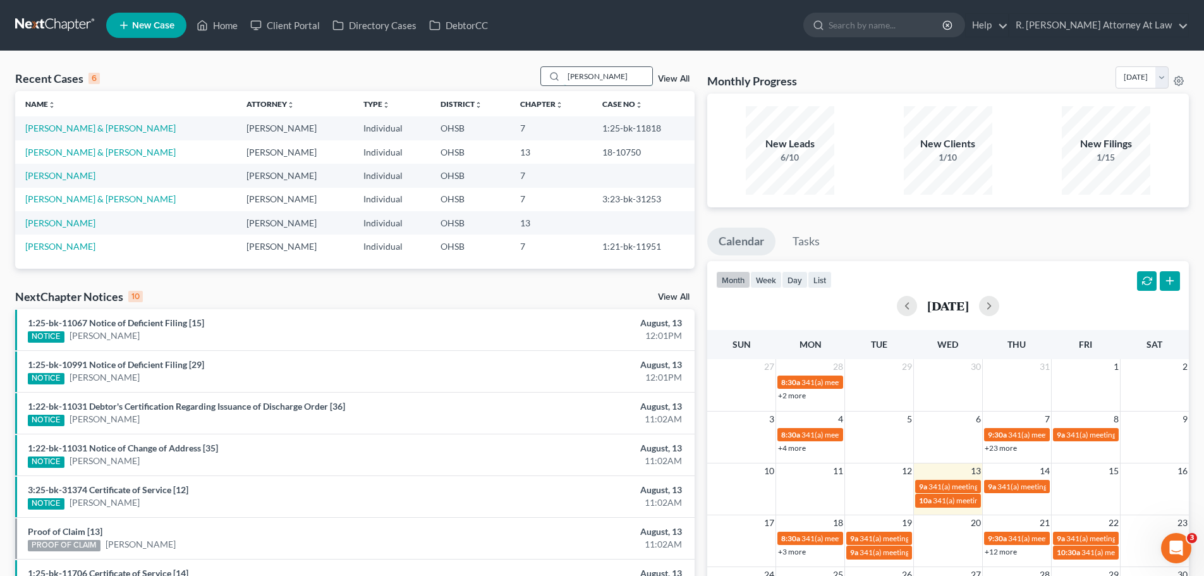
type input "[PERSON_NAME]"
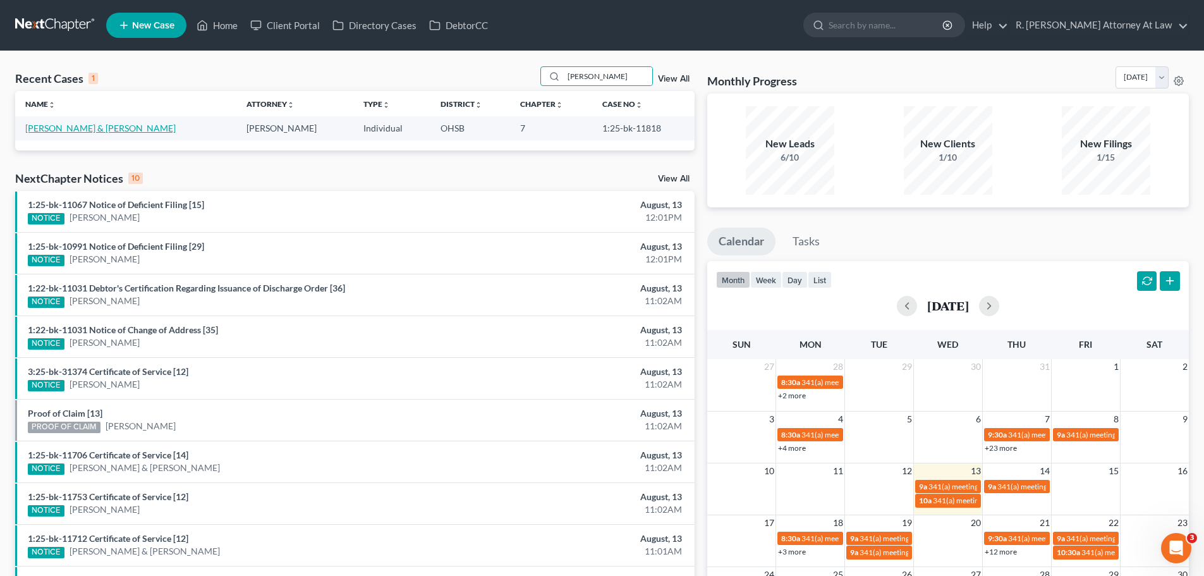
click at [82, 132] on link "[PERSON_NAME] & [PERSON_NAME]" at bounding box center [100, 128] width 150 height 11
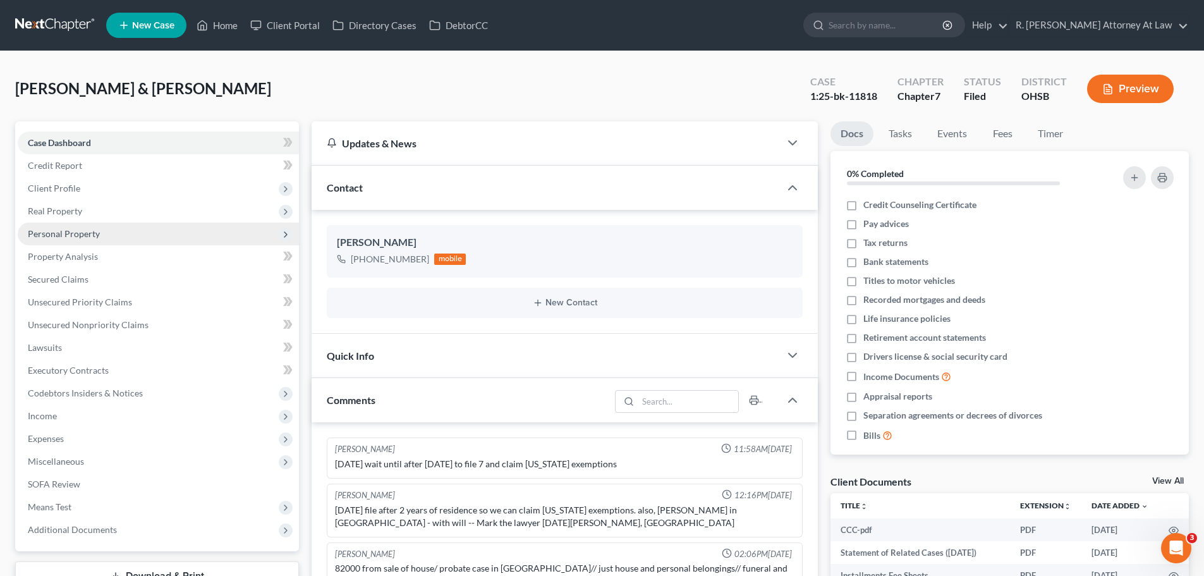
click at [48, 231] on span "Personal Property" at bounding box center [64, 233] width 72 height 11
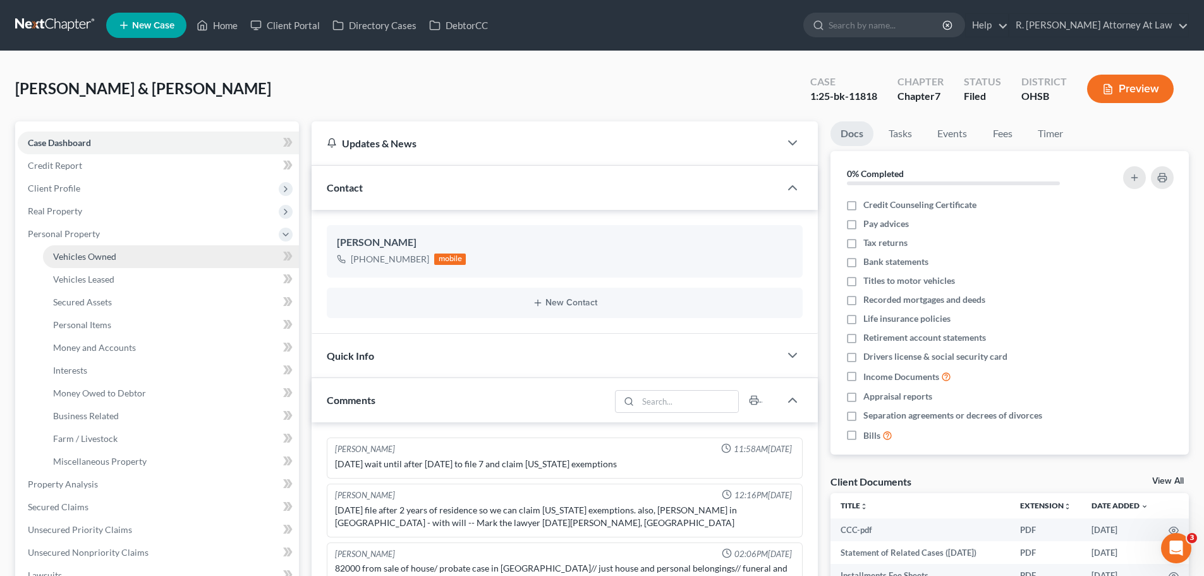
scroll to position [14, 0]
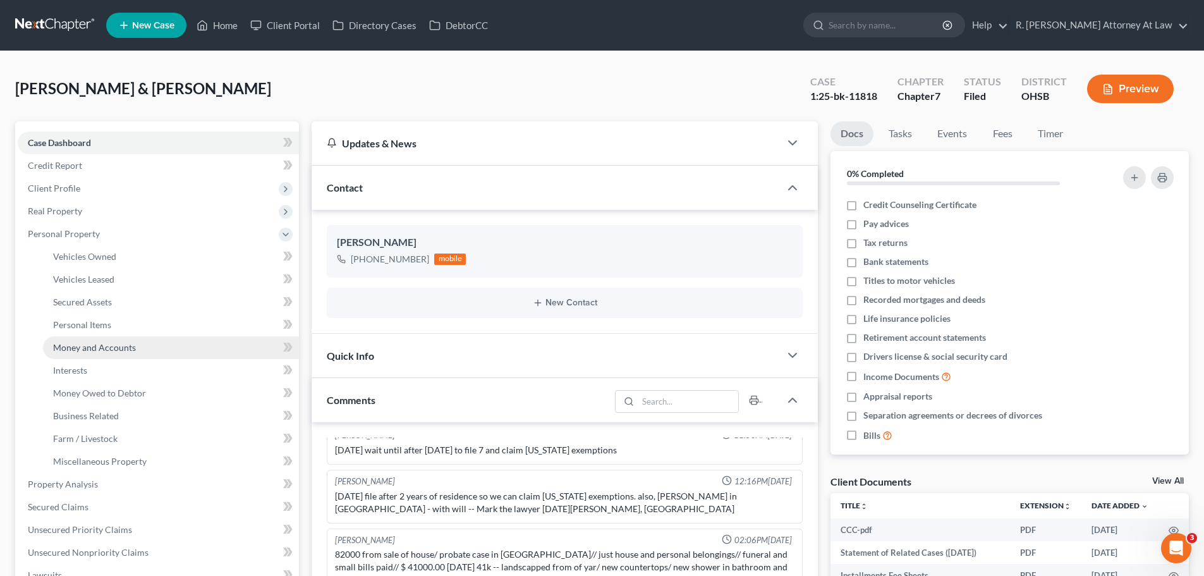
click at [113, 345] on span "Money and Accounts" at bounding box center [94, 347] width 83 height 11
